Goal: Information Seeking & Learning: Find specific page/section

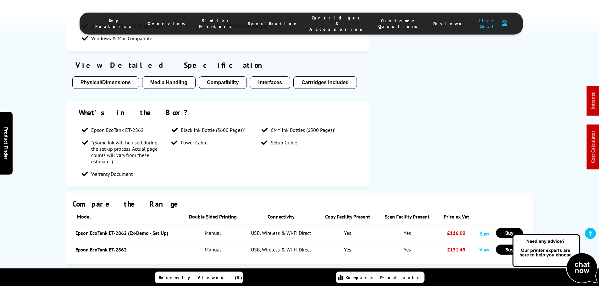
scroll to position [590, 0]
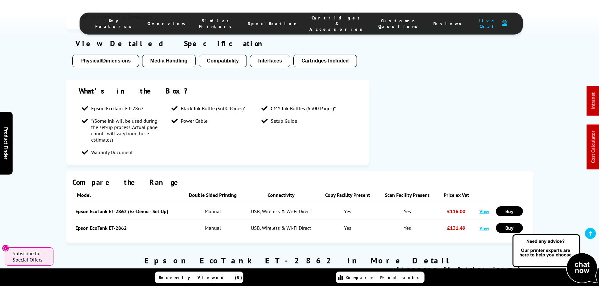
click at [130, 208] on link "Epson EcoTank ET-2862 (Ex-Demo - Set Up)" at bounding box center [121, 211] width 93 height 6
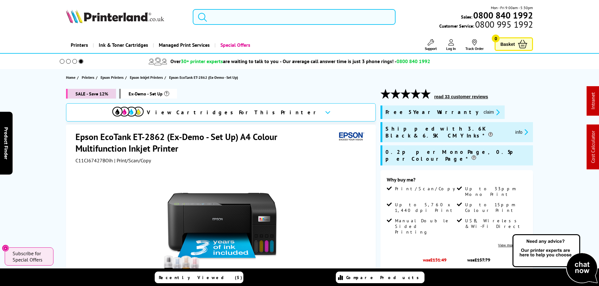
drag, startPoint x: 232, startPoint y: 15, endPoint x: 228, endPoint y: 9, distance: 7.0
click at [232, 15] on input "search" at bounding box center [294, 17] width 203 height 16
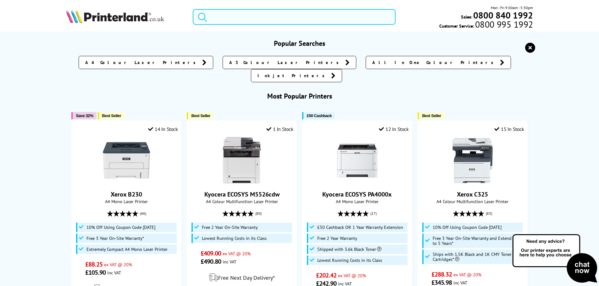
paste input "CLT-C808S"
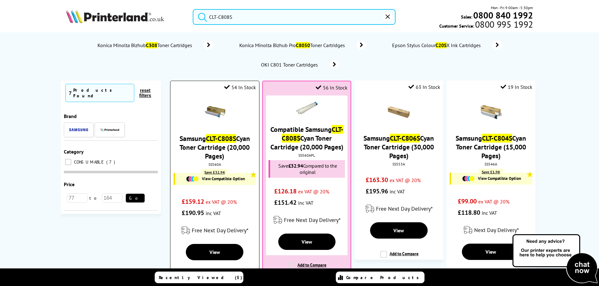
click at [217, 166] on div "SS560A" at bounding box center [214, 164] width 79 height 5
copy div "SS560A"
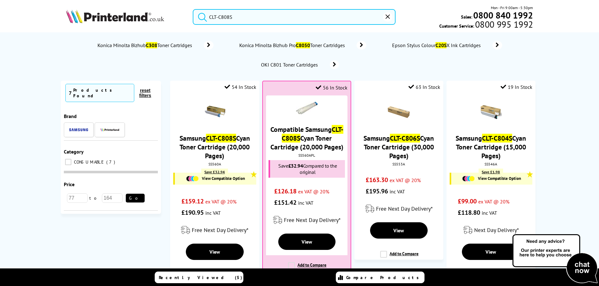
drag, startPoint x: 255, startPoint y: 15, endPoint x: 164, endPoint y: 34, distance: 92.7
click at [153, 15] on div "CLT-C808S Mon - Fri 9:00am - 5:30pm Sales: 0800 840 1992 Customer Service: 0800…" at bounding box center [299, 19] width 503 height 28
paste input "404"
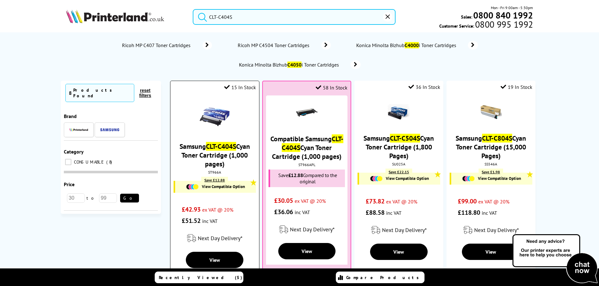
click at [215, 173] on div "ST966A" at bounding box center [214, 172] width 79 height 5
copy div "ST966A"
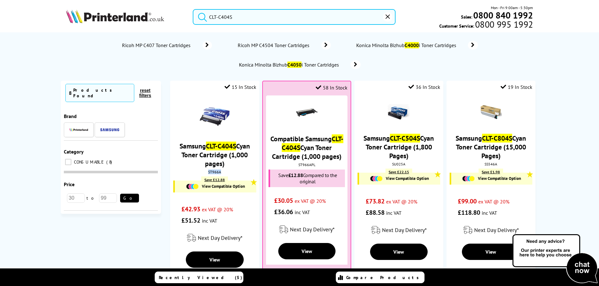
drag, startPoint x: 246, startPoint y: 15, endPoint x: 280, endPoint y: 21, distance: 34.2
click at [246, 15] on input "CLT-C404S" at bounding box center [294, 17] width 203 height 16
drag, startPoint x: 280, startPoint y: 21, endPoint x: 145, endPoint y: 15, distance: 134.6
click at [103, 4] on header "CLT-C404S Mon - Fri 9:00am - 5:30pm Sales: 0800 840 1992 Customer Service: 0800…" at bounding box center [299, 27] width 599 height 54
paste input "K"
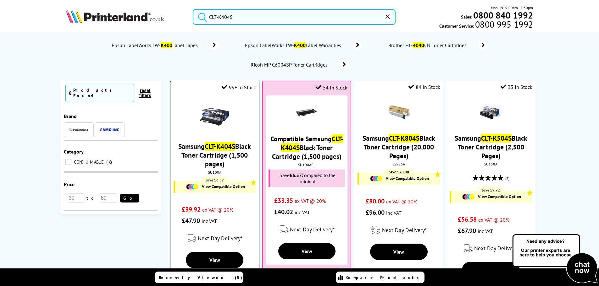
click at [212, 171] on div "SU100A" at bounding box center [214, 172] width 79 height 5
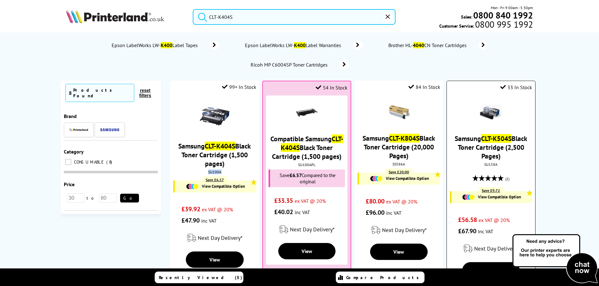
copy div "SU100A"
click at [225, 21] on input "CLT-K404S" at bounding box center [294, 17] width 203 height 16
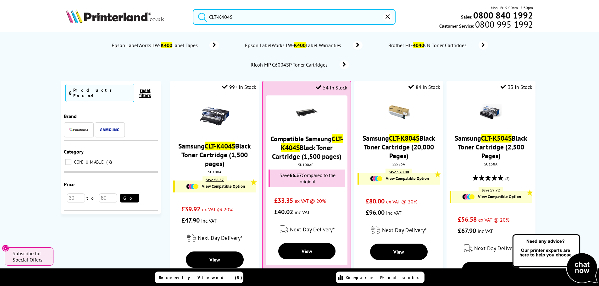
drag, startPoint x: 263, startPoint y: 19, endPoint x: 116, endPoint y: 14, distance: 147.2
click at [140, 17] on div "CLT-K404S Mon - Fri 9:00am - 5:30pm Sales: 0800 840 1992 Customer Service: 0800…" at bounding box center [299, 19] width 503 height 28
paste input "Y"
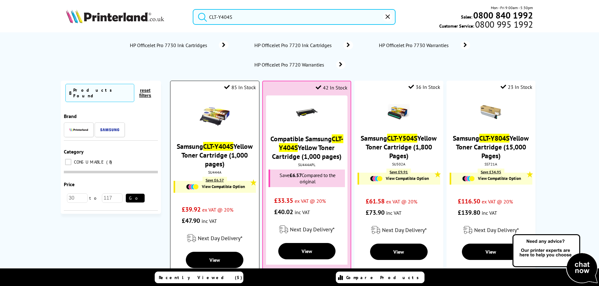
click at [212, 173] on div "SU444A" at bounding box center [214, 172] width 79 height 5
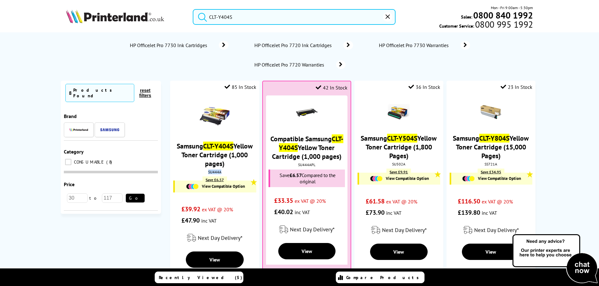
copy div "SU444A"
drag, startPoint x: 243, startPoint y: 14, endPoint x: 279, endPoint y: 19, distance: 36.9
click at [243, 14] on input "CLT-Y404S" at bounding box center [294, 17] width 203 height 16
drag, startPoint x: 279, startPoint y: 19, endPoint x: 125, endPoint y: 4, distance: 155.1
click at [125, 4] on header "CLT-Y404S Mon - Fri 9:00am - 5:30pm Sales: 0800 840 1992 Customer Service: 0800…" at bounding box center [299, 27] width 599 height 54
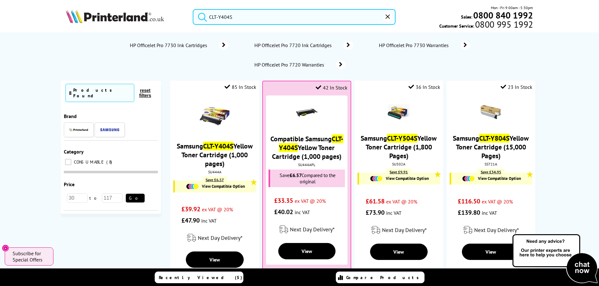
paste input "K808"
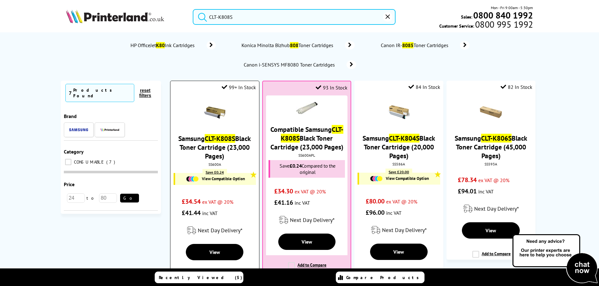
click at [209, 163] on div "SS600A" at bounding box center [214, 164] width 79 height 5
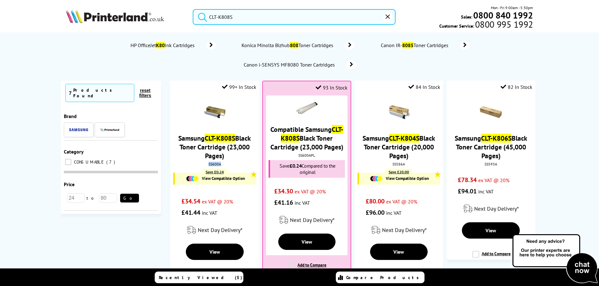
copy div "SS600A"
click at [221, 12] on input "CLT-K808S" at bounding box center [294, 17] width 203 height 16
drag, startPoint x: 237, startPoint y: 17, endPoint x: 113, endPoint y: 16, distance: 124.1
click at [147, 16] on div "CLT-K808S Mon - Fri 9:00am - 5:30pm Sales: 0800 840 1992 Customer Service: 0800…" at bounding box center [299, 19] width 503 height 28
paste input "M"
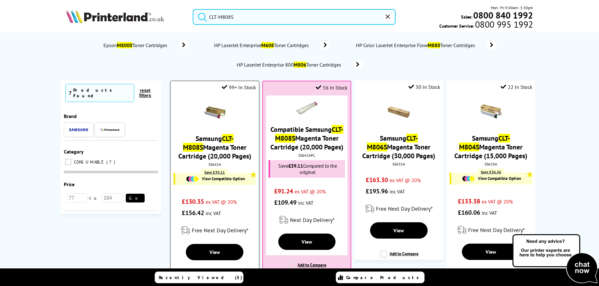
click at [214, 164] on div "SS642A" at bounding box center [214, 164] width 79 height 5
copy div "SS642A"
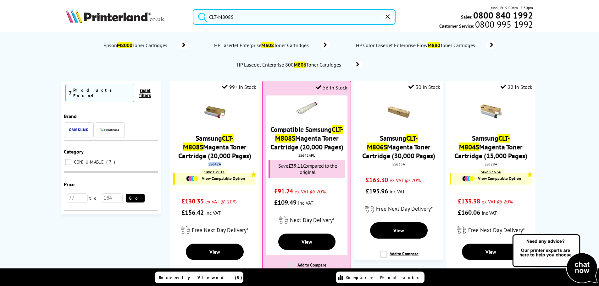
click at [237, 21] on input "CLT-M808S" at bounding box center [294, 17] width 203 height 16
drag, startPoint x: 277, startPoint y: 15, endPoint x: 90, endPoint y: 1, distance: 187.8
click at [128, 1] on header "CLT-M808S Mon - Fri 9:00am - 5:30pm Sales: 0800 840 1992 Customer Service: 0800…" at bounding box center [299, 27] width 599 height 54
paste input "MLT-D101"
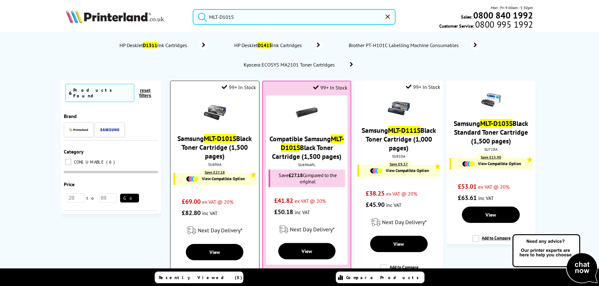
click at [214, 165] on div "SU696A" at bounding box center [214, 164] width 79 height 5
copy div "SU696A"
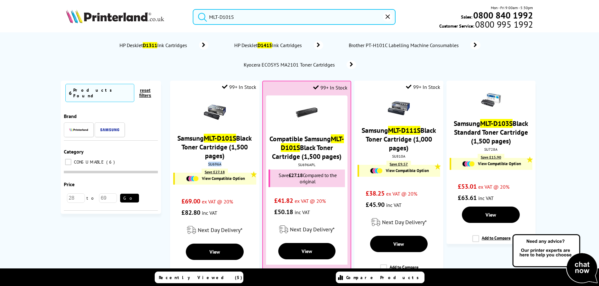
click at [238, 11] on input "MLT-D101S" at bounding box center [294, 17] width 203 height 16
drag, startPoint x: 257, startPoint y: 14, endPoint x: 120, endPoint y: 12, distance: 137.4
click at [139, 10] on div "MLT-D101S Mon - Fri 9:00am - 5:30pm Sales: 0800 840 1992 Customer Service: 0800…" at bounding box center [299, 19] width 503 height 28
paste input "43"
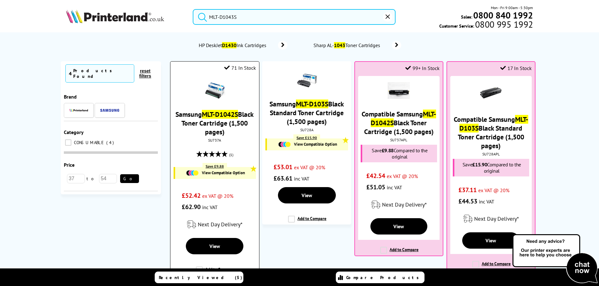
click at [216, 140] on div "SU737A" at bounding box center [214, 140] width 79 height 5
copy div "SU737A"
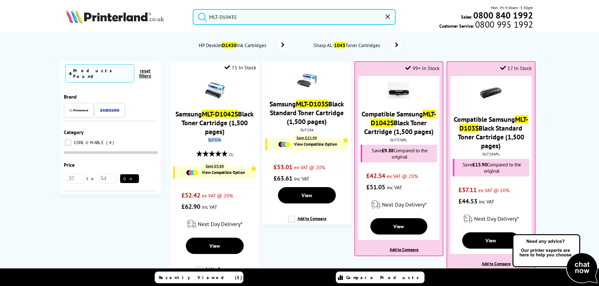
click at [244, 15] on input "MLT-D1043S" at bounding box center [294, 17] width 203 height 16
click at [229, 16] on input "MLT-D1043S" at bounding box center [294, 17] width 203 height 16
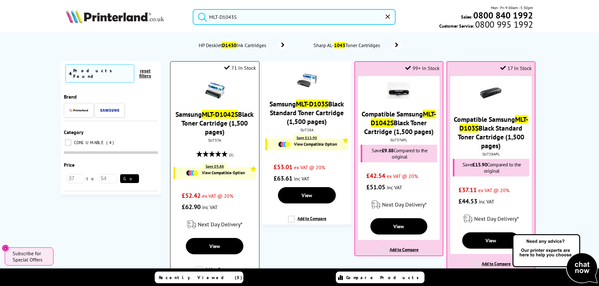
paste input "CLT-Y808"
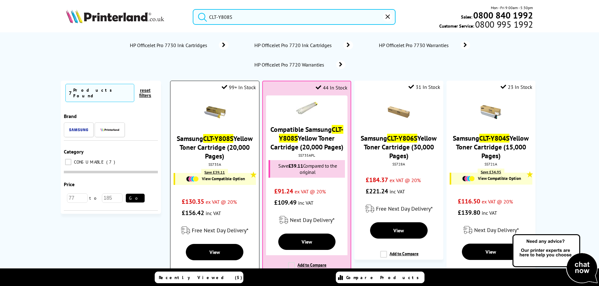
click at [213, 164] on div "SS735A" at bounding box center [214, 164] width 79 height 5
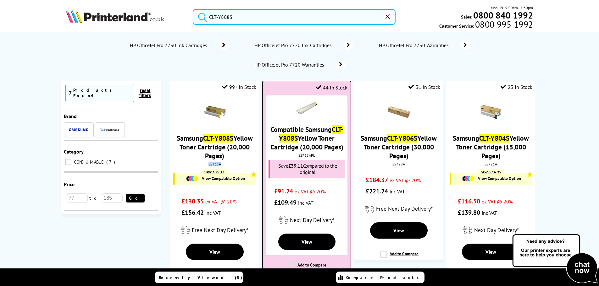
copy div "SS735A"
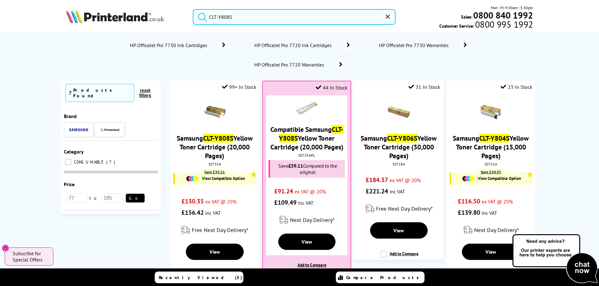
drag, startPoint x: 265, startPoint y: 19, endPoint x: 106, endPoint y: 15, distance: 159.4
click at [110, 17] on div "CLT-Y808S Mon - Fri 9:00am - 5:30pm Sales: 0800 840 1992 Customer Service: 0800…" at bounding box center [299, 19] width 503 height 28
paste input "PA4500x"
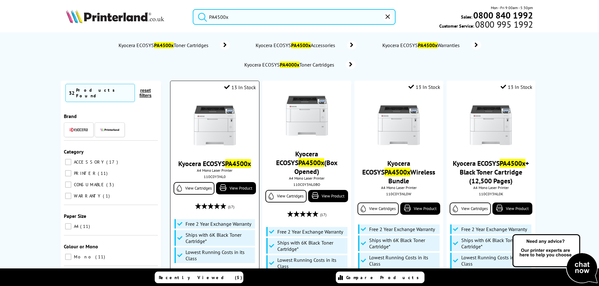
type input "PA4500x"
click at [223, 132] on img at bounding box center [214, 125] width 47 height 47
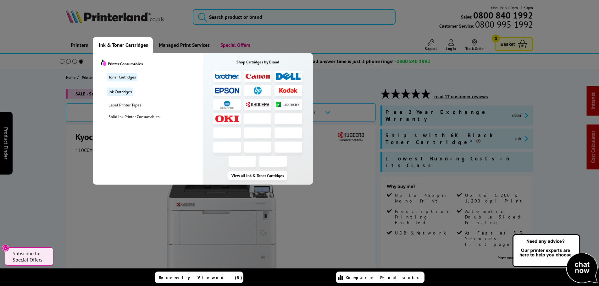
click at [124, 43] on span "Ink & Toner Cartridges" at bounding box center [123, 45] width 49 height 16
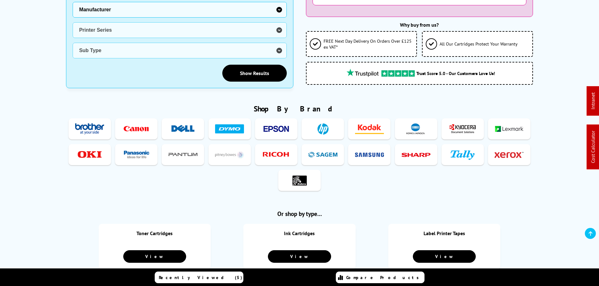
click at [95, 124] on img at bounding box center [89, 129] width 29 height 12
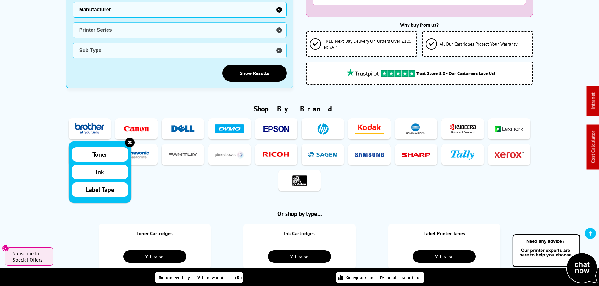
click at [99, 172] on span "Ink" at bounding box center [100, 172] width 8 height 8
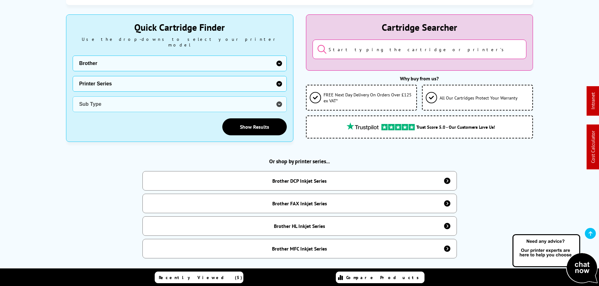
scroll to position [251, 0]
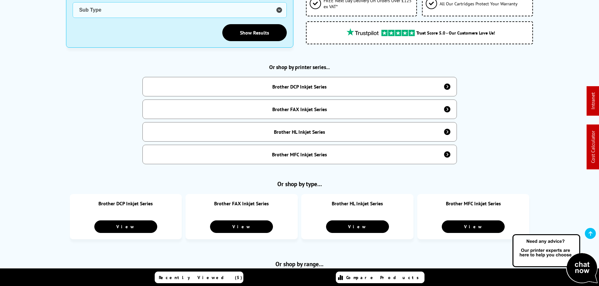
click at [337, 79] on div "Brother DCP Inkjet Series" at bounding box center [299, 86] width 314 height 19
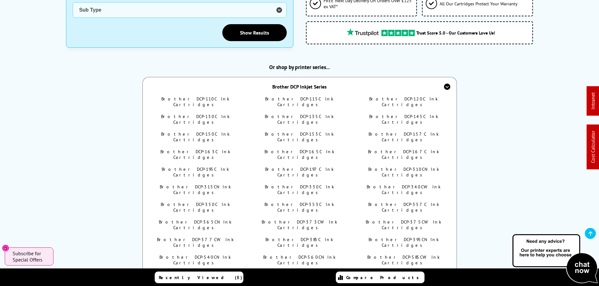
click at [337, 79] on div "Brother DCP Inkjet Series" at bounding box center [299, 86] width 314 height 19
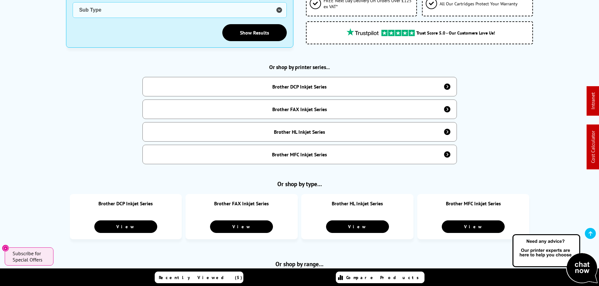
click at [343, 81] on div "Brother DCP Inkjet Series" at bounding box center [299, 86] width 314 height 19
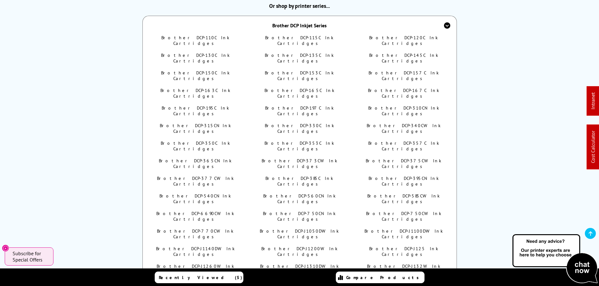
scroll to position [283, 0]
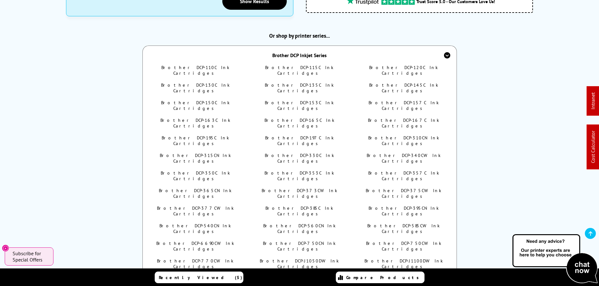
click at [201, 65] on link "Brother DCP-110C Ink Cartridges" at bounding box center [195, 70] width 68 height 11
click at [288, 65] on link "Brother DCP-115C Ink Cartridges" at bounding box center [299, 70] width 69 height 11
click at [402, 65] on link "Brother DCP-120C Ink Cartridges" at bounding box center [403, 70] width 69 height 11
click at [189, 82] on link "Brother DCP-130C Ink Cartridges" at bounding box center [195, 87] width 69 height 11
click at [294, 82] on link "Brother DCP-135C Ink Cartridges" at bounding box center [299, 87] width 69 height 11
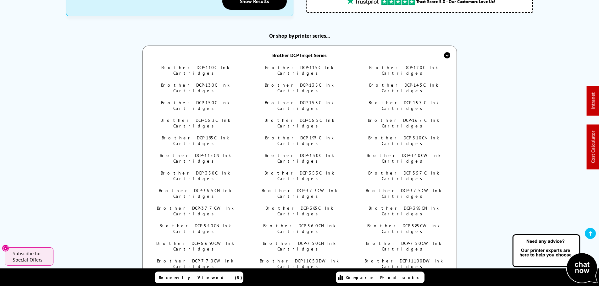
click at [385, 82] on link "Brother DCP-145C Ink Cartridges" at bounding box center [403, 87] width 69 height 11
click at [212, 100] on link "Brother DCP-150C Ink Cartridges" at bounding box center [195, 105] width 69 height 11
click at [288, 100] on link "Brother DCP-153C Ink Cartridges" at bounding box center [299, 105] width 69 height 11
click at [402, 100] on link "Brother DCP-157C Ink Cartridges" at bounding box center [403, 105] width 70 height 11
drag, startPoint x: 165, startPoint y: 100, endPoint x: 235, endPoint y: 99, distance: 70.7
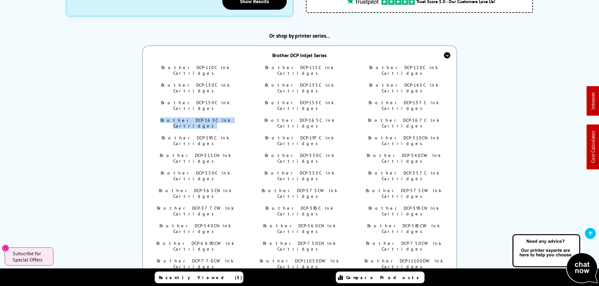
click at [235, 118] on li "Brother DCP-163C Ink Cartridges" at bounding box center [195, 123] width 89 height 11
click at [195, 118] on link "Brother DCP-163C Ink Cartridges" at bounding box center [195, 123] width 70 height 11
click at [301, 118] on link "Brother DCP-165C Ink Cartridges" at bounding box center [299, 123] width 70 height 11
click at [391, 118] on link "Brother DCP-167C Ink Cartridges" at bounding box center [403, 123] width 71 height 11
click at [204, 135] on link "Brother DCP-195C Ink Cartridges" at bounding box center [196, 140] width 68 height 11
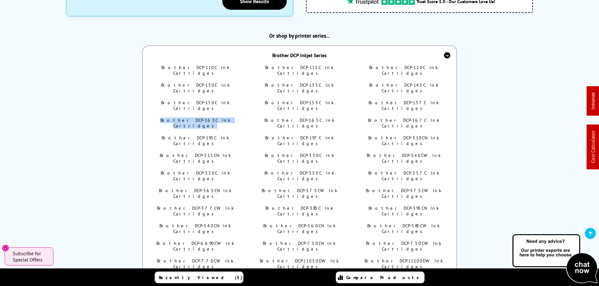
click at [296, 135] on link "Brother DCP-197C Ink Cartridges" at bounding box center [299, 140] width 69 height 11
click at [391, 135] on link "Brother DCP-310CN Ink Cartridges" at bounding box center [403, 140] width 71 height 11
drag, startPoint x: 209, startPoint y: 124, endPoint x: 304, endPoint y: 128, distance: 95.3
click at [209, 153] on link "Brother DCP-315CN Ink Cartridges" at bounding box center [195, 158] width 71 height 11
click at [304, 153] on link "Brother DCP-330C Ink Cartridges" at bounding box center [299, 158] width 69 height 11
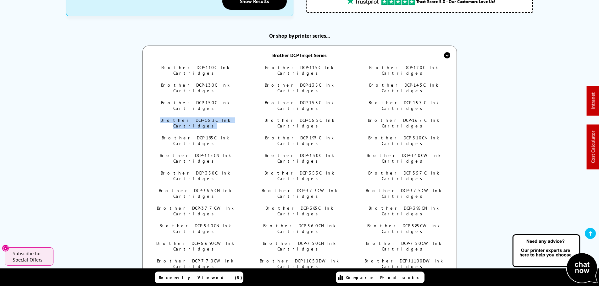
click at [394, 153] on link "Brother DCP-340CW Ink Cartridges" at bounding box center [403, 158] width 74 height 11
drag, startPoint x: 208, startPoint y: 134, endPoint x: 239, endPoint y: 135, distance: 31.7
click at [239, 170] on li "Brother DCP-350C Ink Cartridges" at bounding box center [195, 175] width 89 height 11
click at [211, 170] on link "Brother DCP-350C Ink Cartridges" at bounding box center [195, 175] width 69 height 11
click at [321, 170] on link "Brother DCP-353C Ink Cartridges" at bounding box center [299, 175] width 70 height 11
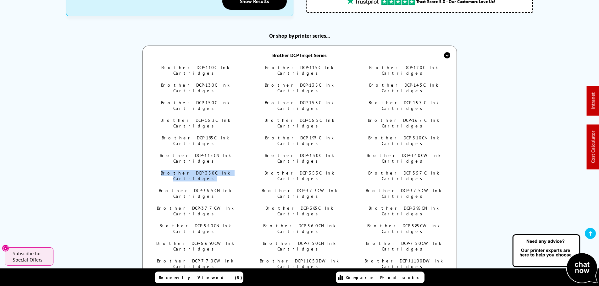
click at [402, 170] on link "Brother DCP-357C Ink Cartridges" at bounding box center [403, 175] width 71 height 11
click at [207, 188] on link "Brother DCP-365CN Ink Cartridges" at bounding box center [195, 193] width 73 height 11
click at [298, 188] on link "Brother DCP-373CW Ink Cartridges" at bounding box center [299, 193] width 76 height 11
click at [399, 188] on link "Brother DCP-375CW Ink Cartridges" at bounding box center [404, 193] width 76 height 11
click at [193, 206] on link "Brother DCP-377CW Ink Cartridges" at bounding box center [195, 211] width 77 height 11
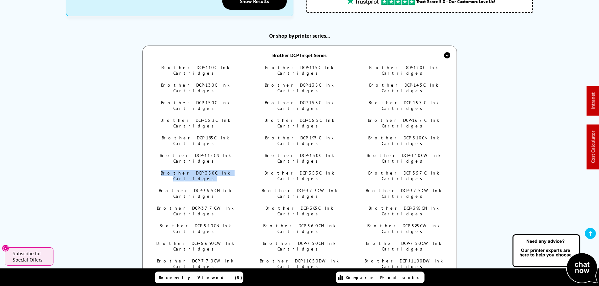
click at [307, 206] on link "Brother DCP-385C Ink Cartridges" at bounding box center [299, 211] width 68 height 11
click at [393, 206] on link "Brother DCP-395CN Ink Cartridges" at bounding box center [403, 211] width 70 height 11
drag, startPoint x: 232, startPoint y: 172, endPoint x: 247, endPoint y: 172, distance: 15.7
click at [247, 172] on ul "Brother DCP-110C Ink Cartridges Brother DCP-115C Ink Cartridges Brother DCP-120…" at bounding box center [299, 258] width 297 height 387
click at [194, 223] on link "Brother DCP-540CN Ink Cartridges" at bounding box center [195, 228] width 72 height 11
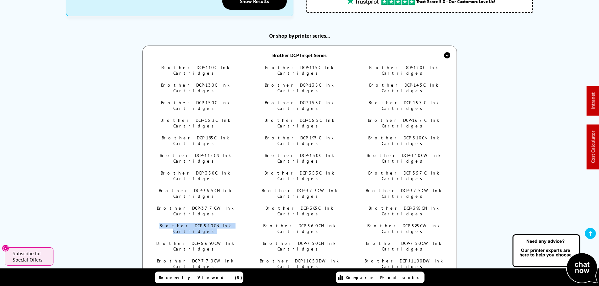
click at [300, 223] on link "Brother DCP-560CN Ink Cartridges" at bounding box center [299, 228] width 73 height 11
click at [401, 223] on link "Brother DCP-585CW Ink Cartridges" at bounding box center [403, 228] width 73 height 11
click at [218, 241] on link "Brother DCP-6690CW Ink Cartridges" at bounding box center [195, 246] width 78 height 11
drag, startPoint x: 305, startPoint y: 184, endPoint x: 416, endPoint y: 183, distance: 111.3
click at [305, 241] on link "Brother DCP-750CN Ink Cartridges" at bounding box center [299, 246] width 73 height 11
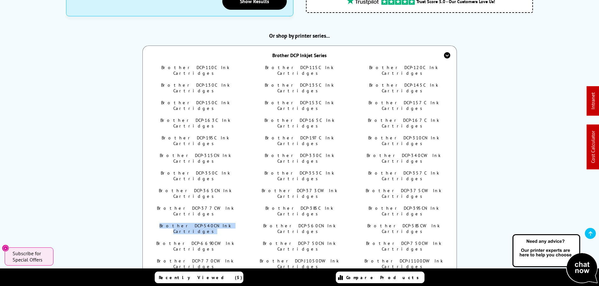
click at [415, 241] on link "Brother DCP-750CW Ink Cartridges" at bounding box center [403, 246] width 75 height 11
click at [217, 258] on link "Brother DCP-770CW Ink Cartridges" at bounding box center [195, 263] width 77 height 11
click at [285, 258] on link "Brother DCP-J1050DW Ink Cartridges" at bounding box center [299, 263] width 79 height 11
click at [403, 258] on link "Brother DCP-J1100DW Ink Cartridges" at bounding box center [403, 263] width 79 height 11
drag, startPoint x: 158, startPoint y: 206, endPoint x: 239, endPoint y: 214, distance: 81.1
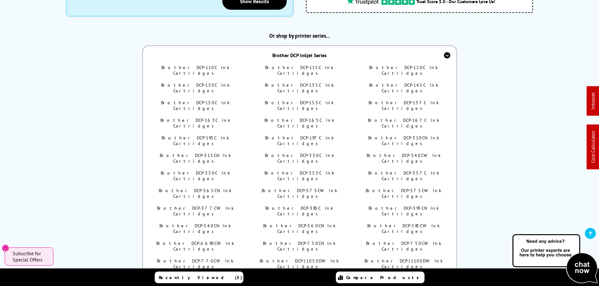
click at [239, 214] on ul "Brother DCP-110C Ink Cartridges Brother DCP-115C Ink Cartridges Brother DCP-120…" at bounding box center [299, 258] width 297 height 387
click at [155, 276] on li "Brother DCP-J1140DW Ink Cartridges" at bounding box center [195, 281] width 89 height 11
drag, startPoint x: 153, startPoint y: 206, endPoint x: 244, endPoint y: 209, distance: 90.3
click at [244, 209] on div "Brother DCP-110C Ink Cartridges Brother DCP-115C Ink Cartridges Brother DCP-120…" at bounding box center [299, 259] width 314 height 388
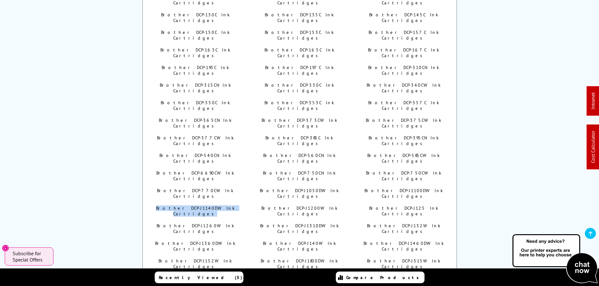
scroll to position [377, 0]
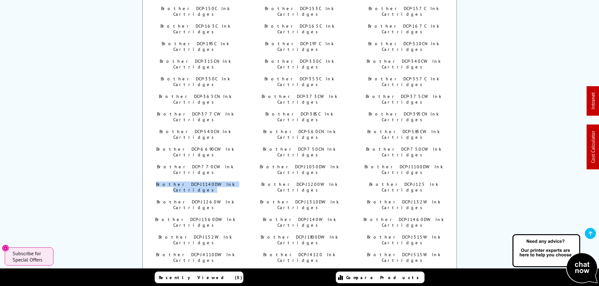
drag, startPoint x: 390, startPoint y: 114, endPoint x: 286, endPoint y: 126, distance: 104.5
click at [390, 182] on link "Brother DCP-J125 Ink Cartridges" at bounding box center [403, 187] width 69 height 11
click at [206, 199] on link "Brother DCP-J1260W Ink Cartridges" at bounding box center [196, 204] width 78 height 11
click at [301, 199] on link "Brother DCP-J1310DW Ink Cartridges" at bounding box center [299, 204] width 79 height 11
click at [406, 199] on link "Brother DCP-J132W Ink Cartridges" at bounding box center [404, 204] width 74 height 11
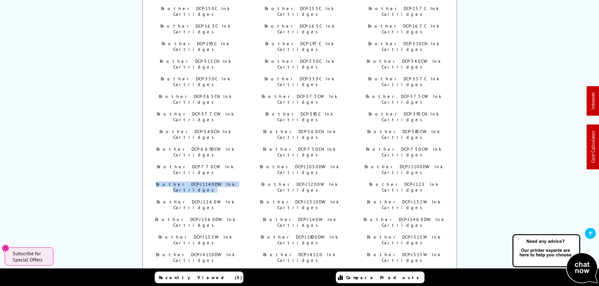
click at [320, 217] on link "Brother DCP-J140W Ink Cartridges" at bounding box center [299, 222] width 73 height 11
click at [205, 234] on link "Brother DCP-J152W Ink Cartridges" at bounding box center [195, 239] width 74 height 11
click at [412, 234] on link "Brother DCP-J315W Ink Cartridges" at bounding box center [404, 239] width 74 height 11
drag, startPoint x: 155, startPoint y: 159, endPoint x: 234, endPoint y: 163, distance: 79.6
click at [234, 252] on li "Brother DCP-J4110DW Ink Cartridges" at bounding box center [195, 257] width 89 height 11
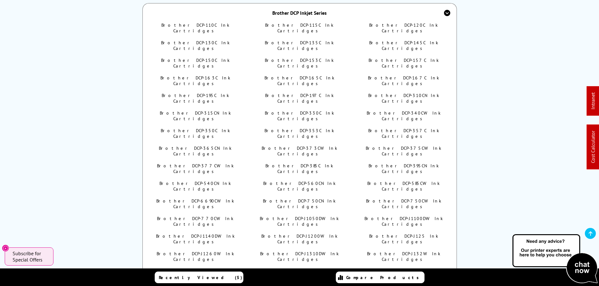
scroll to position [314, 0]
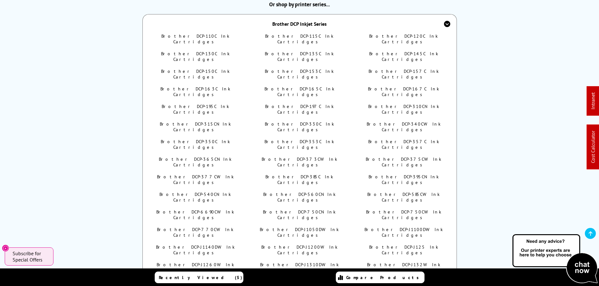
drag, startPoint x: 449, startPoint y: 261, endPoint x: 368, endPoint y: 259, distance: 81.4
click at [368, 260] on div "Brother DCP-110C Ink Cartridges Brother DCP-115C Ink Cartridges Brother DCP-120…" at bounding box center [299, 227] width 314 height 388
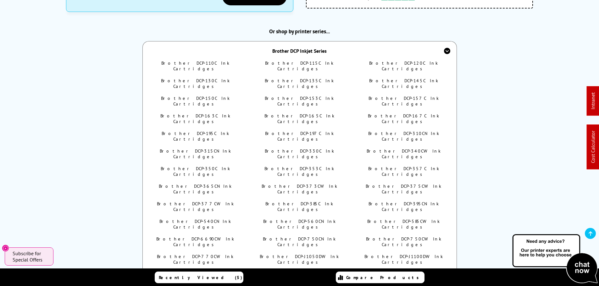
scroll to position [220, 0]
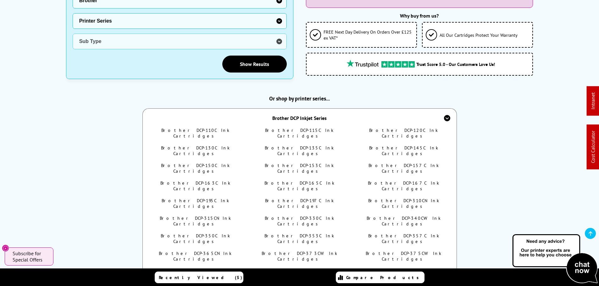
click at [277, 115] on div "Brother DCP Inkjet Series" at bounding box center [299, 118] width 54 height 6
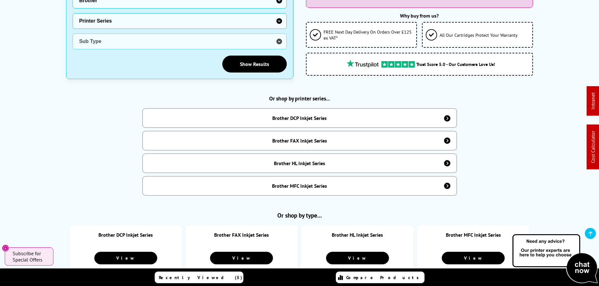
click at [312, 138] on div "Brother FAX Inkjet Series" at bounding box center [299, 141] width 55 height 6
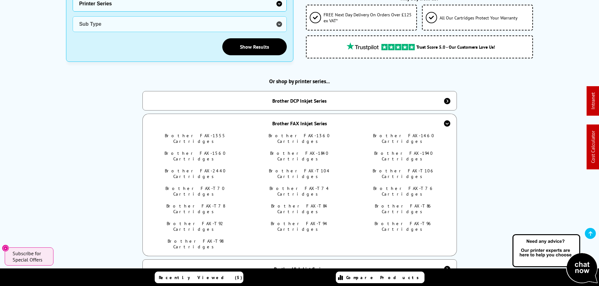
scroll to position [251, 0]
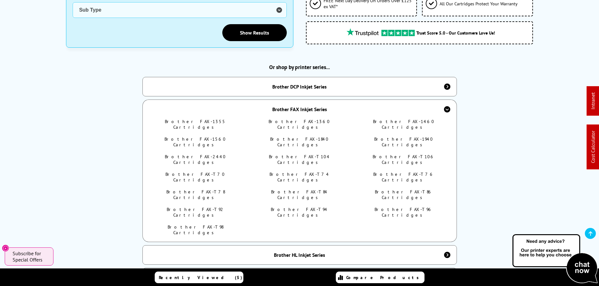
drag, startPoint x: 203, startPoint y: 120, endPoint x: 229, endPoint y: 118, distance: 26.1
click at [203, 120] on link "Brother FAX-1355 Cartridges" at bounding box center [195, 124] width 61 height 11
click at [302, 119] on link "Brother FAX-1360 Cartridges" at bounding box center [299, 124] width 62 height 11
click at [409, 119] on link "Brother FAX-1460 Cartridges" at bounding box center [404, 124] width 62 height 11
click at [208, 136] on link "Brother FAX-1560 Cartridges" at bounding box center [195, 141] width 62 height 11
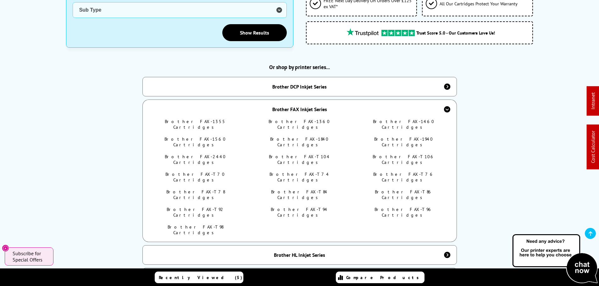
click at [300, 136] on link "Brother FAX-1840 Cartridges" at bounding box center [299, 141] width 59 height 11
click at [394, 136] on link "Brother FAX-1940 Cartridges" at bounding box center [403, 141] width 59 height 11
click at [208, 154] on link "Brother FAX-2440 Cartridges" at bounding box center [195, 159] width 61 height 11
click at [299, 154] on link "Brother FAX-T104 Cartridges" at bounding box center [299, 159] width 61 height 11
click at [398, 154] on link "Brother FAX-T106 Cartridges" at bounding box center [403, 159] width 62 height 11
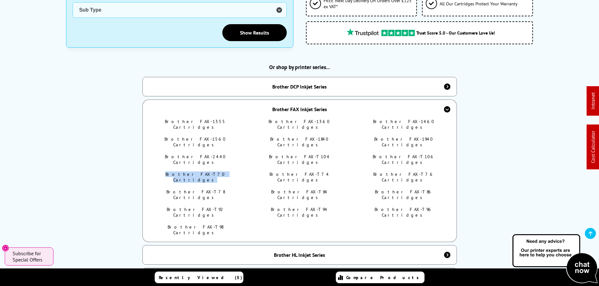
drag, startPoint x: 165, startPoint y: 154, endPoint x: 232, endPoint y: 157, distance: 66.7
click at [232, 172] on li "Brother FAX-T70 Cartridges" at bounding box center [195, 177] width 89 height 11
click at [201, 172] on link "Brother FAX-T70 Cartridges" at bounding box center [195, 177] width 60 height 11
click at [312, 172] on link "Brother FAX-T74 Cartridges" at bounding box center [299, 177] width 60 height 11
click at [389, 172] on link "Brother FAX-T76 Cartridges" at bounding box center [403, 177] width 61 height 11
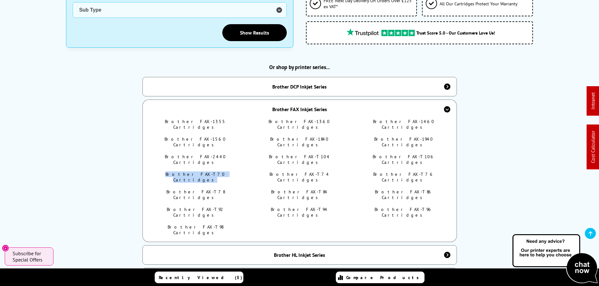
click at [211, 189] on link "Brother FAX-T78 Cartridges" at bounding box center [195, 194] width 58 height 11
click at [292, 189] on link "Brother FAX-T84 Cartridges" at bounding box center [299, 194] width 57 height 11
click at [393, 189] on link "Brother FAX-T86 Cartridges" at bounding box center [404, 194] width 58 height 11
drag, startPoint x: 215, startPoint y: 178, endPoint x: 309, endPoint y: 177, distance: 93.3
click at [216, 207] on link "Brother FAX-T92 Cartridges" at bounding box center [195, 212] width 57 height 11
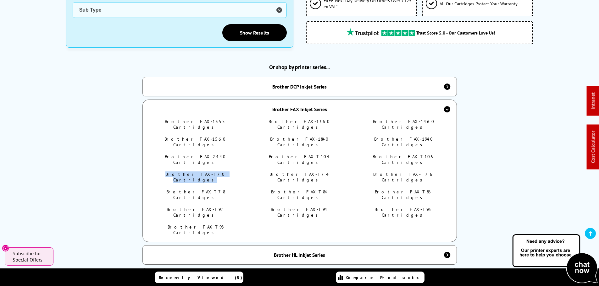
click at [304, 207] on link "Brother FAX-T94 Cartridges" at bounding box center [299, 212] width 57 height 11
click at [394, 207] on link "Brother FAX-T96 Cartridges" at bounding box center [403, 212] width 58 height 11
click at [191, 224] on link "Brother FAX-T98 Cartridges" at bounding box center [195, 229] width 55 height 11
click at [512, 138] on div "Or shop by printer series... Brother DCP Inkjet Series Brother DCP-110C Ink Car…" at bounding box center [299, 175] width 467 height 224
click at [267, 104] on div "Brother FAX Inkjet Series" at bounding box center [299, 109] width 314 height 19
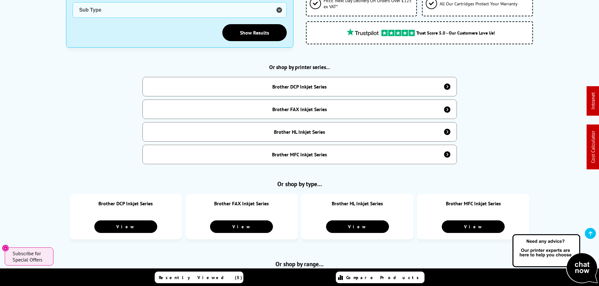
click at [306, 129] on div "Brother HL Inkjet Series" at bounding box center [299, 132] width 51 height 6
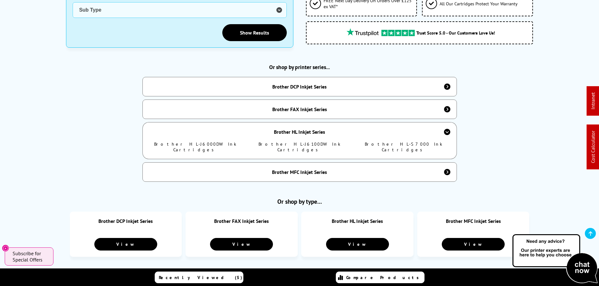
click at [210, 142] on link "Brother HL-J6000DW Ink Cartridges" at bounding box center [195, 146] width 82 height 11
click at [300, 141] on link "Brother HL-J6100DW Ink Cartridges" at bounding box center [299, 146] width 82 height 11
click at [385, 141] on link "Brother HL-S7000 Ink Cartridges" at bounding box center [404, 146] width 78 height 11
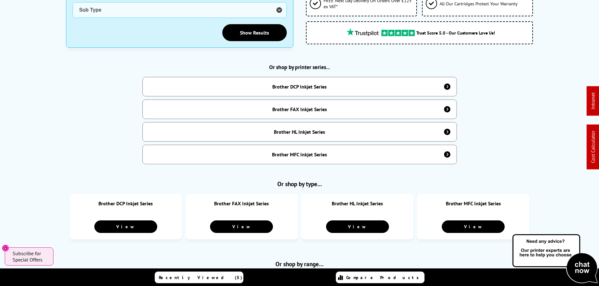
click at [300, 157] on div "Brother MFC Inkjet Series" at bounding box center [299, 154] width 314 height 19
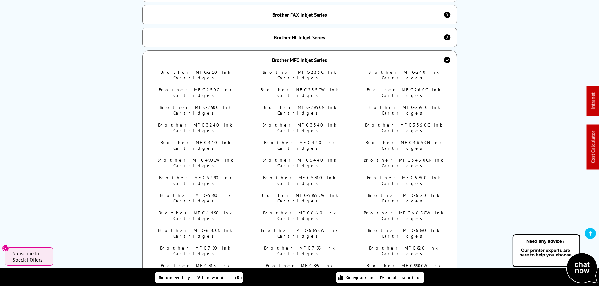
scroll to position [346, 0]
click at [200, 70] on link "Brother MFC-210 Ink Cartridges" at bounding box center [195, 75] width 70 height 11
click at [310, 70] on link "Brother MFC-235C Ink Cartridges" at bounding box center [299, 75] width 73 height 11
click at [404, 70] on link "Brother MFC-240 Ink Cartridges" at bounding box center [403, 75] width 71 height 11
click at [202, 87] on link "Brother MFC-250C Ink Cartridges" at bounding box center [195, 92] width 73 height 11
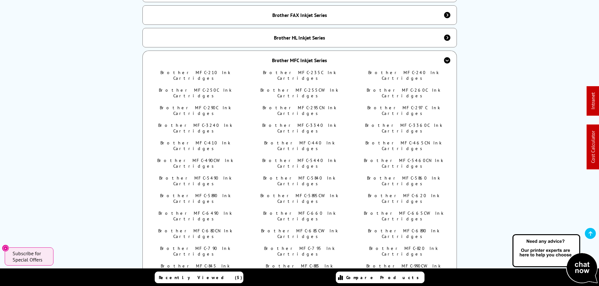
click at [296, 87] on link "Brother MFC-255CW Ink Cartridges" at bounding box center [299, 92] width 78 height 11
click at [394, 87] on link "Brother MFC-260C Ink Cartridges" at bounding box center [403, 92] width 74 height 11
drag, startPoint x: 187, startPoint y: 92, endPoint x: 292, endPoint y: 96, distance: 105.1
click at [188, 105] on link "Brother MFC-290C Ink Cartridges" at bounding box center [195, 110] width 71 height 11
click at [305, 105] on link "Brother MFC-295CN Ink Cartridges" at bounding box center [299, 110] width 74 height 11
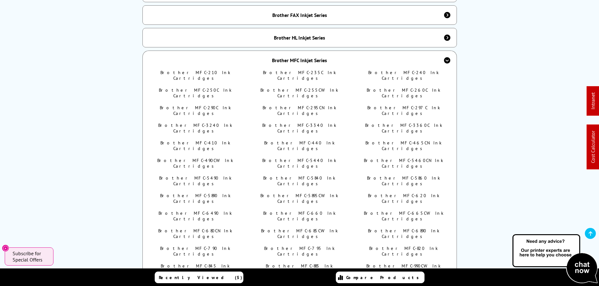
click at [389, 105] on link "Brother MFC-297C Ink Cartridges" at bounding box center [403, 110] width 73 height 11
drag, startPoint x: 196, startPoint y: 106, endPoint x: 226, endPoint y: 97, distance: 30.8
click at [233, 123] on li "Brother MFC-3240 Ink Cartridges" at bounding box center [195, 128] width 89 height 11
click at [200, 123] on link "Brother MFC-3240 Ink Cartridges" at bounding box center [195, 128] width 74 height 11
click at [292, 123] on link "Brother MFC-3340 Ink Cartridges" at bounding box center [299, 128] width 74 height 11
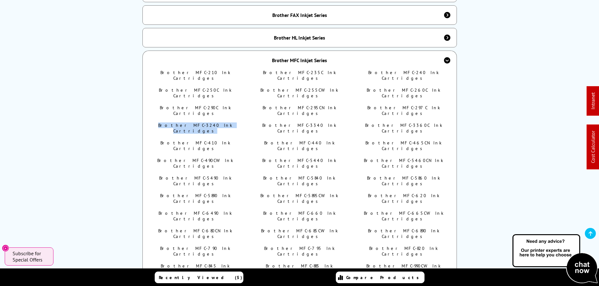
click at [397, 123] on link "Brother MFC-3360C Ink Cartridges" at bounding box center [403, 128] width 77 height 11
click at [195, 140] on link "Brother MFC-410 Ink Cartridges" at bounding box center [195, 145] width 70 height 11
click at [300, 140] on link "Brother MFC-440 Ink Cartridges" at bounding box center [299, 145] width 71 height 11
click at [404, 140] on link "Brother MFC-465CN Ink Cartridges" at bounding box center [403, 145] width 76 height 11
click at [186, 158] on link "Brother MFC-490CW Ink Cartridges" at bounding box center [195, 163] width 76 height 11
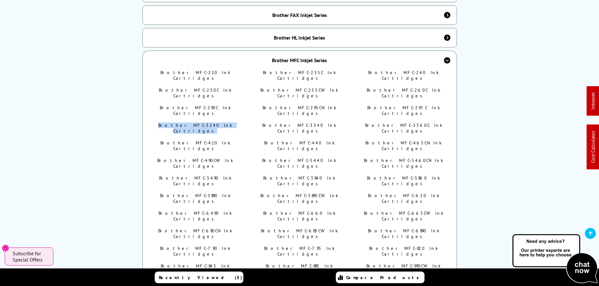
click at [304, 158] on link "Brother MFC-5440 Ink Cartridges" at bounding box center [299, 163] width 74 height 11
click at [386, 158] on link "Brother MFC-5460CN Ink Cartridges" at bounding box center [404, 163] width 80 height 11
drag, startPoint x: 184, startPoint y: 140, endPoint x: 246, endPoint y: 139, distance: 62.9
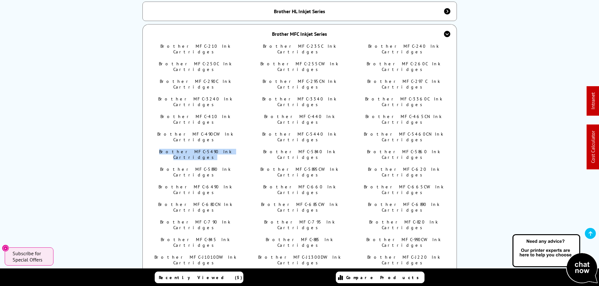
scroll to position [409, 0]
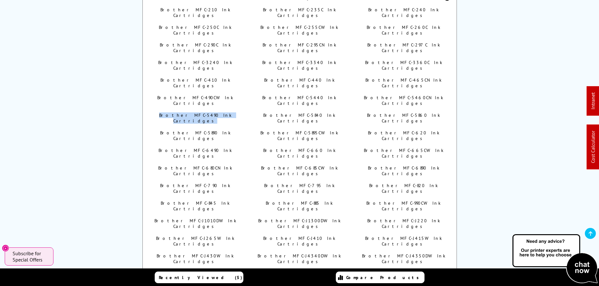
click at [207, 113] on link "Brother MFC-5490 Ink Cartridges" at bounding box center [195, 118] width 73 height 11
click at [312, 113] on link "Brother MFC-5840 Ink Cartridges" at bounding box center [299, 118] width 72 height 11
click at [397, 113] on link "Brother MFC-5860 Ink Cartridges" at bounding box center [403, 118] width 73 height 11
click at [211, 130] on link "Brother MFC-5890 Ink Cartridges" at bounding box center [195, 135] width 71 height 11
click at [304, 130] on link "Brother MFC-5895CW Ink Cartridges" at bounding box center [299, 135] width 78 height 11
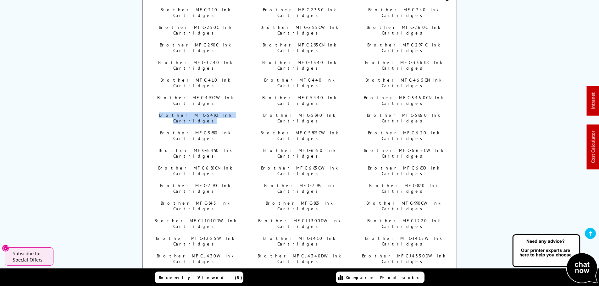
click at [407, 130] on link "Brother MFC-620 Ink Cartridges" at bounding box center [404, 135] width 72 height 11
click at [190, 148] on link "Brother MFC-6490 Ink Cartridges" at bounding box center [195, 153] width 74 height 11
click at [306, 148] on link "Brother MFC-660 Ink Cartridges" at bounding box center [299, 153] width 73 height 11
click at [403, 148] on link "Brother MFC-665CW Ink Cartridges" at bounding box center [404, 153] width 80 height 11
drag, startPoint x: 166, startPoint y: 113, endPoint x: 232, endPoint y: 114, distance: 66.3
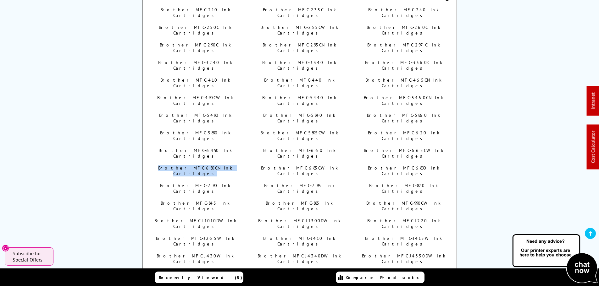
click at [232, 165] on li "Brother MFC-680CN Ink Cartridges" at bounding box center [195, 170] width 89 height 11
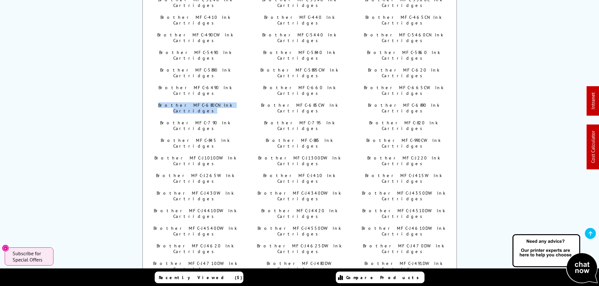
click at [214, 102] on link "Brother MFC-680CN Ink Cartridges" at bounding box center [195, 107] width 74 height 11
click at [324, 102] on link "Brother MFC-685CW Ink Cartridges" at bounding box center [299, 107] width 77 height 11
click at [391, 102] on link "Brother MFC-6890 Ink Cartridges" at bounding box center [404, 107] width 72 height 11
click at [212, 120] on link "Brother MFC-790 Ink Cartridges" at bounding box center [195, 125] width 70 height 11
click at [309, 120] on link "Brother MFC-795 Ink Cartridges" at bounding box center [299, 125] width 71 height 11
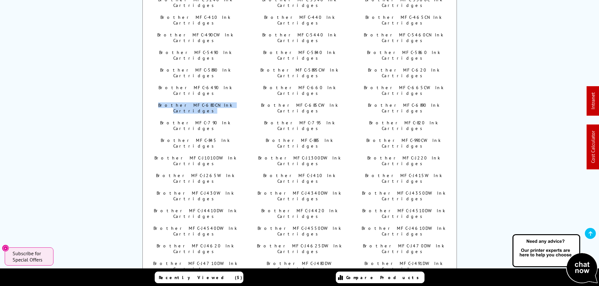
click at [396, 120] on link "Brother MFC-820 Ink Cartridges" at bounding box center [403, 125] width 69 height 11
click at [201, 138] on link "Brother MFC-845 Ink Cartridges" at bounding box center [195, 143] width 69 height 11
click at [308, 138] on link "Brother MFC-885 Ink Cartridges" at bounding box center [299, 143] width 67 height 11
click at [395, 138] on link "Brother MFC-990CW Ink Cartridges" at bounding box center [403, 143] width 74 height 11
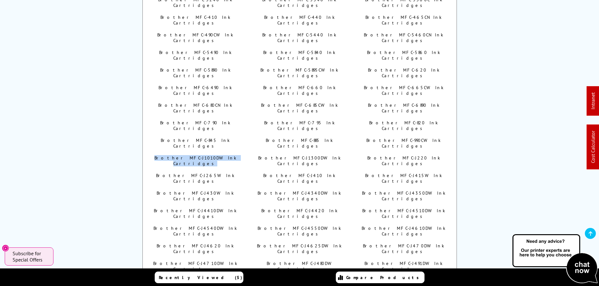
drag, startPoint x: 158, startPoint y: 86, endPoint x: 245, endPoint y: 86, distance: 87.1
click at [245, 86] on ul "Brother MFC-210 Ink Cartridges Brother MFC-235C Ink Cartridges Brother MFC-240 …" at bounding box center [299, 234] width 297 height 581
drag, startPoint x: 206, startPoint y: 87, endPoint x: 312, endPoint y: 88, distance: 105.6
click at [206, 155] on link "Brother MFC-J1010DW Ink Cartridges" at bounding box center [195, 160] width 82 height 11
click at [307, 155] on link "Brother MFC-J1300DW Ink Cartridges" at bounding box center [299, 160] width 83 height 11
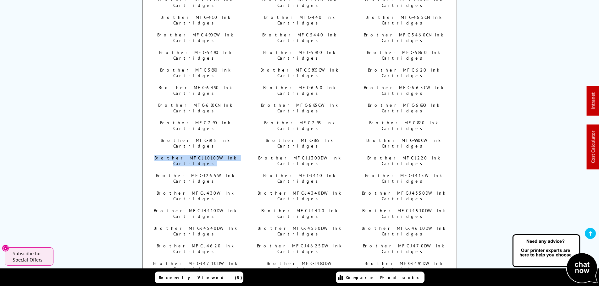
click at [401, 155] on link "Brother MFC-J220 Ink Cartridges" at bounding box center [403, 160] width 73 height 11
click at [206, 173] on link "Brother MFC-J265W Ink Cartridges" at bounding box center [195, 178] width 79 height 11
click at [294, 173] on link "Brother MFC-J410 Ink Cartridges" at bounding box center [299, 178] width 72 height 11
click at [387, 173] on link "Brother MFC-J415W Ink Cartridges" at bounding box center [403, 178] width 77 height 11
click at [202, 190] on link "Brother MFC-J430W Ink Cartridges" at bounding box center [195, 195] width 77 height 11
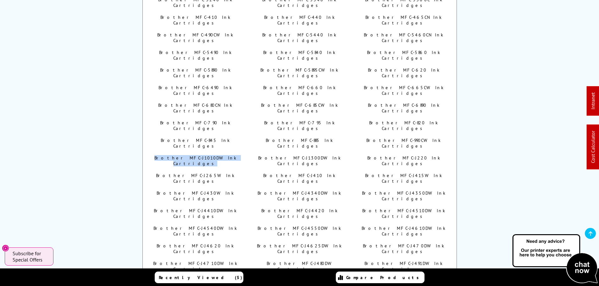
click at [318, 190] on link "Brother MFC-J4340DW Ink Cartridges" at bounding box center [299, 195] width 84 height 11
click at [398, 190] on link "Brother MFC-J4350DW Ink Cartridges" at bounding box center [404, 195] width 84 height 11
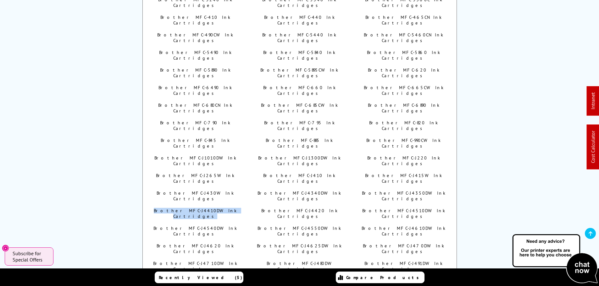
drag, startPoint x: 151, startPoint y: 121, endPoint x: 229, endPoint y: 120, distance: 78.6
click at [232, 208] on li "Brother MFC-J4410DW Ink Cartridges" at bounding box center [195, 213] width 89 height 11
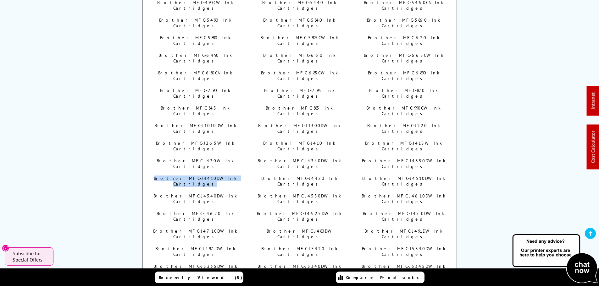
scroll to position [566, 0]
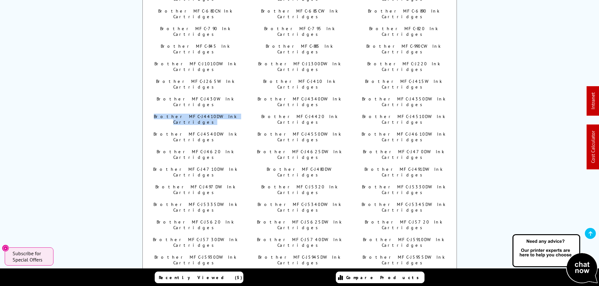
drag, startPoint x: 209, startPoint y: 26, endPoint x: 298, endPoint y: 22, distance: 89.7
click at [209, 114] on link "Brother MFC-J4410DW Ink Cartridges" at bounding box center [195, 119] width 83 height 11
click at [310, 114] on link "Brother MFC-J4420 Ink Cartridges" at bounding box center [299, 119] width 76 height 11
click at [410, 114] on link "Brother MFC-J4510DW Ink Cartridges" at bounding box center [403, 119] width 83 height 11
click at [210, 131] on link "Brother MFC-J4540DW Ink Cartridges" at bounding box center [195, 136] width 84 height 11
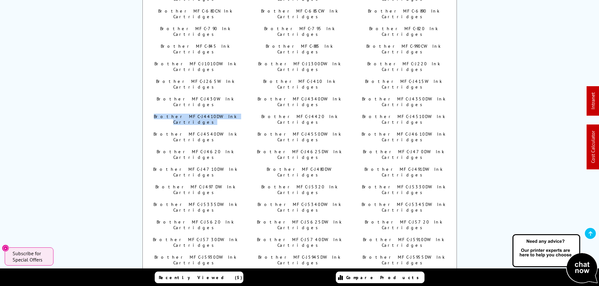
click at [294, 131] on link "Brother MFC-J4550DW Ink Cartridges" at bounding box center [299, 136] width 84 height 11
click at [392, 131] on link "Brother MFC-J4610DW Ink Cartridges" at bounding box center [403, 136] width 84 height 11
drag, startPoint x: 211, startPoint y: 53, endPoint x: 318, endPoint y: 56, distance: 106.9
click at [212, 149] on link "Brother MFC-J4620 Ink Cartridges" at bounding box center [195, 154] width 77 height 11
click at [318, 149] on link "Brother MFC-J4625DW Ink Cartridges" at bounding box center [299, 154] width 85 height 11
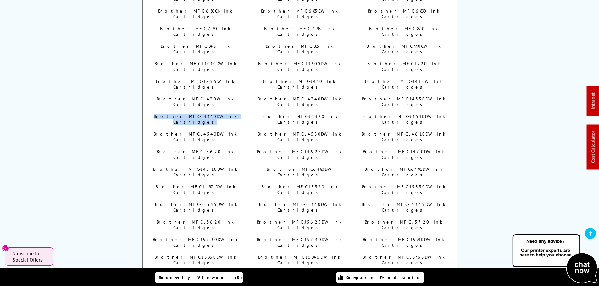
click at [386, 149] on link "Brother MFC-J470DW Ink Cartridges" at bounding box center [403, 154] width 81 height 11
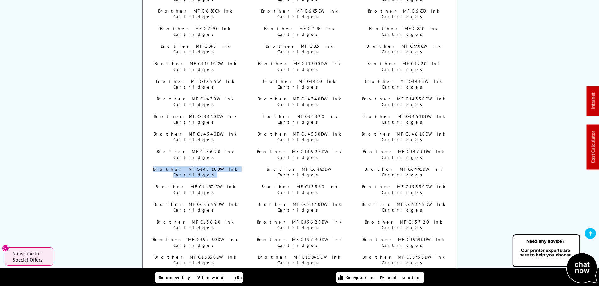
drag, startPoint x: 247, startPoint y: 63, endPoint x: 257, endPoint y: 63, distance: 10.4
click at [257, 63] on ul "Brother MFC-210 Ink Cartridges Brother MFC-235C Ink Cartridges Brother MFC-240 …" at bounding box center [299, 140] width 297 height 581
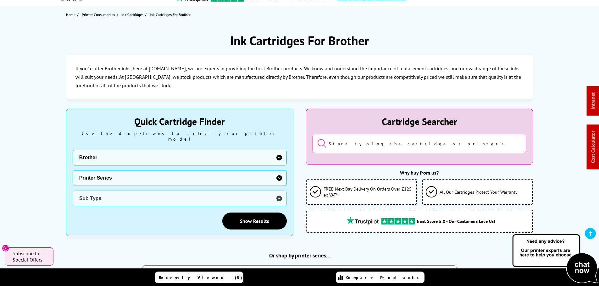
scroll to position [0, 0]
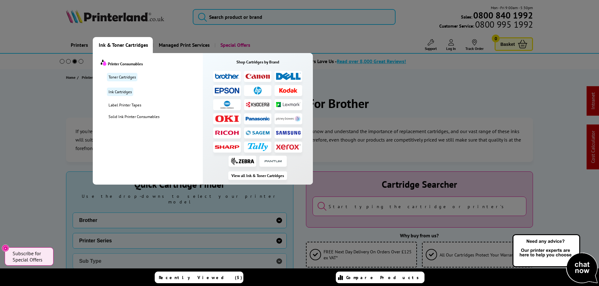
click at [119, 46] on span "Ink & Toner Cartridges" at bounding box center [123, 45] width 49 height 16
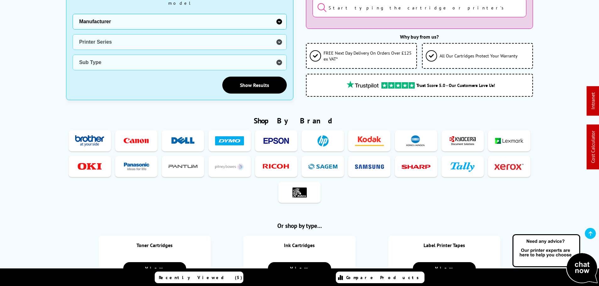
scroll to position [157, 0]
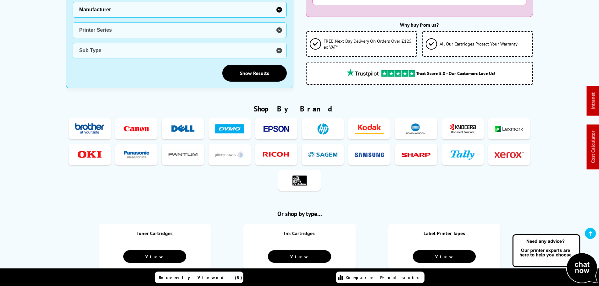
click at [137, 125] on img at bounding box center [136, 129] width 29 height 12
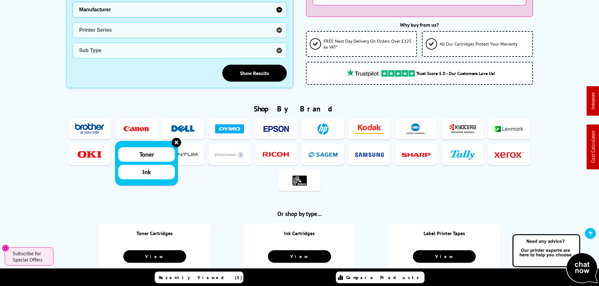
click at [150, 153] on span "Toner" at bounding box center [146, 155] width 15 height 8
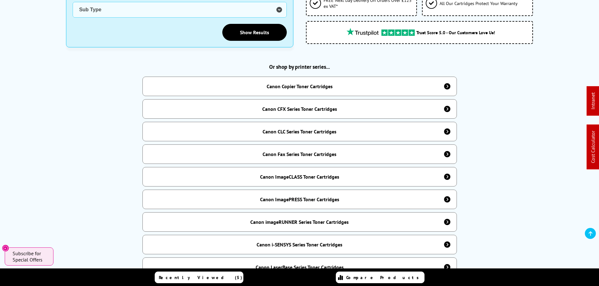
scroll to position [251, 0]
click at [299, 85] on div "Canon Copier Toner Cartridges" at bounding box center [300, 87] width 66 height 6
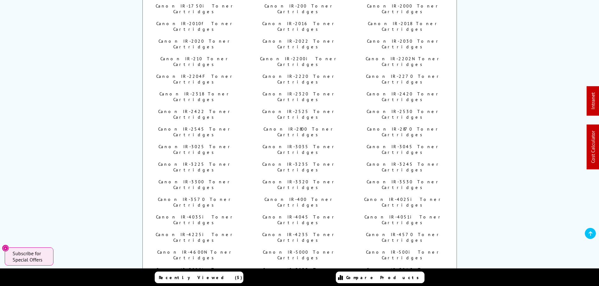
scroll to position [314, 0]
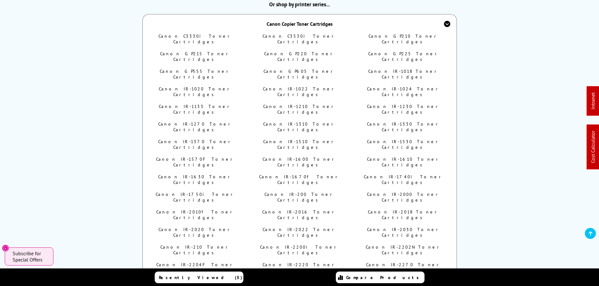
click at [276, 24] on div "Canon Copier Toner Cartridges" at bounding box center [299, 23] width 314 height 19
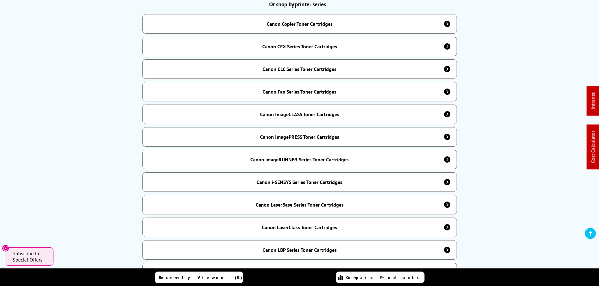
click at [283, 16] on div "Canon Copier Toner Cartridges" at bounding box center [299, 23] width 314 height 19
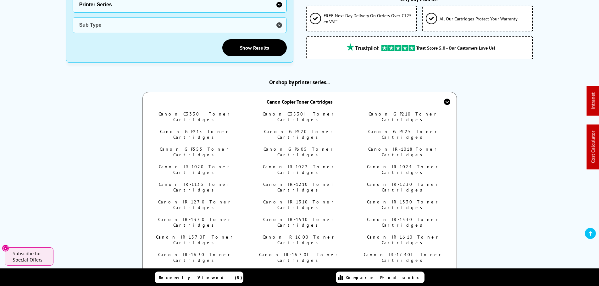
scroll to position [220, 0]
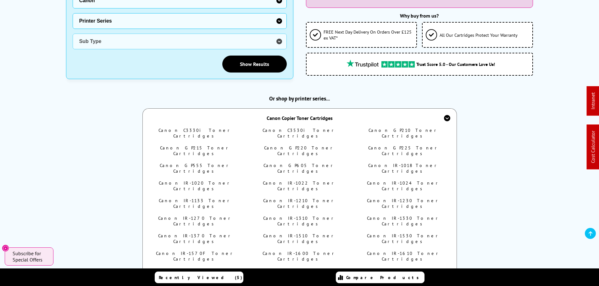
click at [302, 109] on div "Canon Copier Toner Cartridges" at bounding box center [299, 117] width 314 height 19
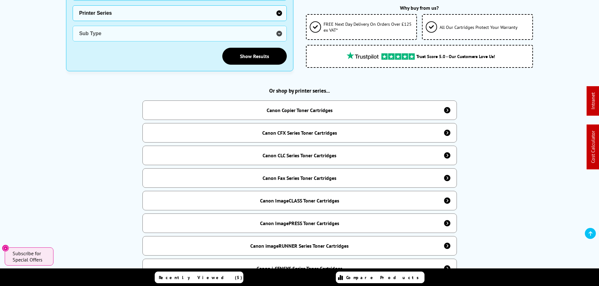
scroll to position [283, 0]
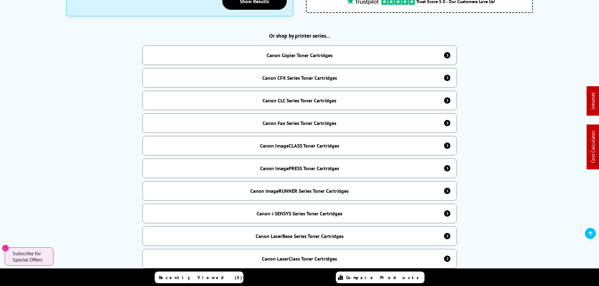
click at [297, 184] on div "Canon imageRUNNER Series Toner Cartridges" at bounding box center [299, 190] width 314 height 19
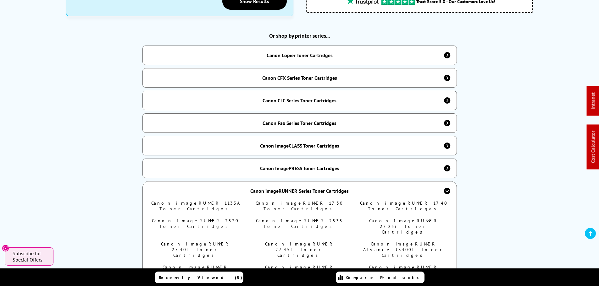
click at [304, 52] on div "Canon Copier Toner Cartridges" at bounding box center [300, 55] width 66 height 6
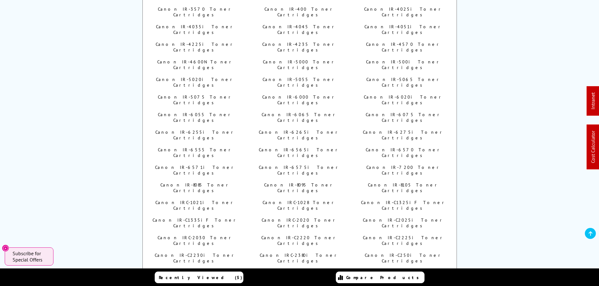
scroll to position [817, 0]
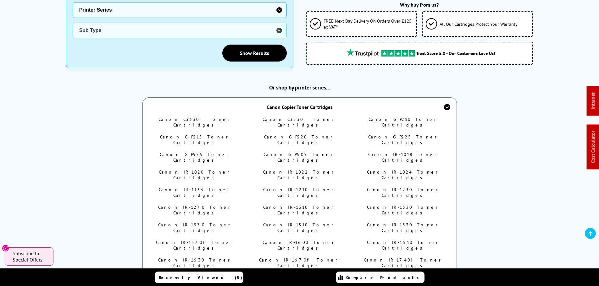
scroll to position [220, 0]
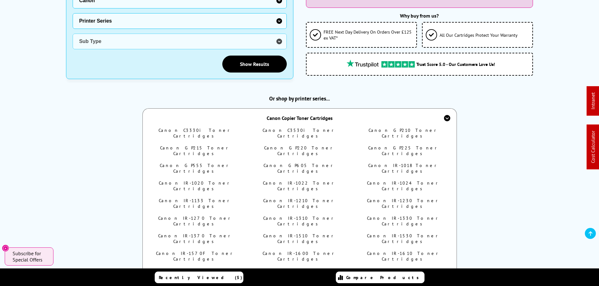
click at [395, 163] on link "Canon IR-1018 Toner Cartridges" at bounding box center [403, 168] width 71 height 11
click at [209, 180] on link "Canon IR-1020 Toner Cartridges" at bounding box center [195, 185] width 73 height 11
click at [287, 180] on link "Canon IR-1022 Toner Cartridges" at bounding box center [299, 185] width 73 height 11
click at [397, 180] on link "Canon IR-1024 Toner Cartridges" at bounding box center [403, 185] width 73 height 11
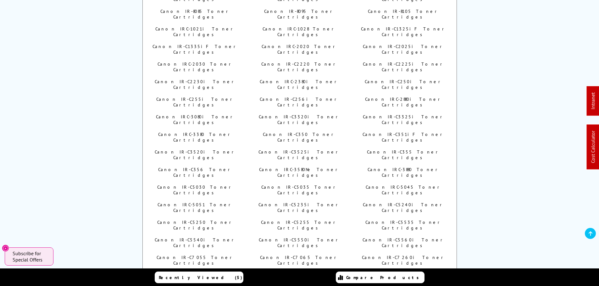
scroll to position [943, 0]
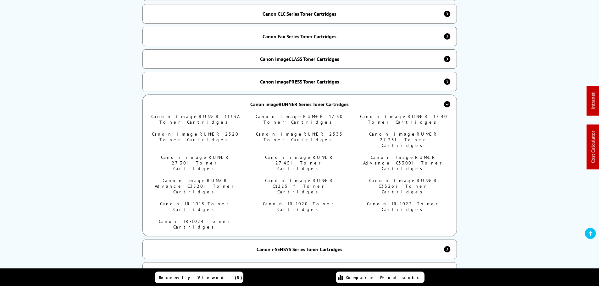
scroll to position [370, 0]
drag, startPoint x: 157, startPoint y: 173, endPoint x: 193, endPoint y: 173, distance: 36.5
click at [193, 201] on li "Canon IR-1018 Toner Cartridges" at bounding box center [195, 206] width 89 height 11
copy link "Canon IR-1018"
drag, startPoint x: 262, startPoint y: 169, endPoint x: 297, endPoint y: 171, distance: 35.2
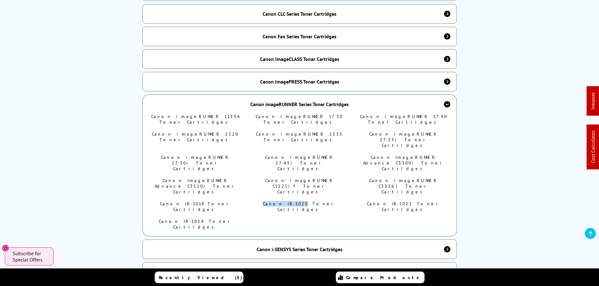
click at [297, 201] on li "Canon IR-1020 Toner Cartridges" at bounding box center [299, 206] width 89 height 11
copy link "Canon IR-1020"
drag, startPoint x: 387, startPoint y: 167, endPoint x: 401, endPoint y: 171, distance: 14.9
click at [401, 171] on ul "Canon imageRUNNER 1133A Toner Cartridges Canon imageRUNNER 1730 Toner Cartridge…" at bounding box center [299, 175] width 297 height 123
copy link "IR-1022"
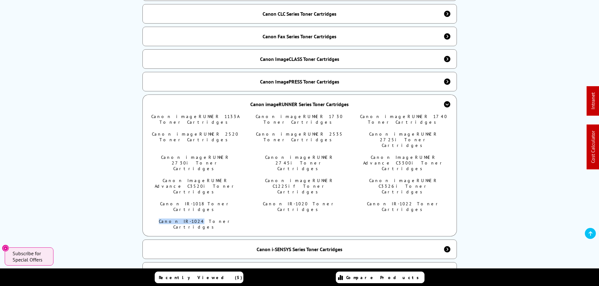
drag, startPoint x: 161, startPoint y: 183, endPoint x: 193, endPoint y: 184, distance: 32.1
click at [193, 219] on li "Canon IR-1024 Toner Cartridges" at bounding box center [195, 224] width 89 height 11
copy link "Canon IR-1024"
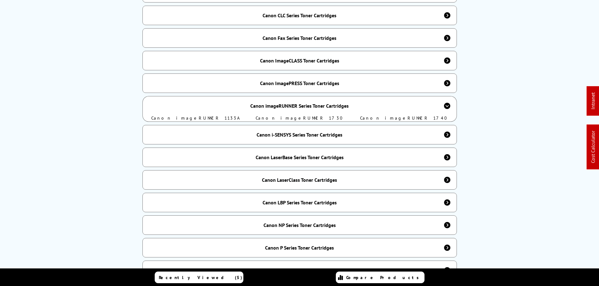
scroll to position [370, 0]
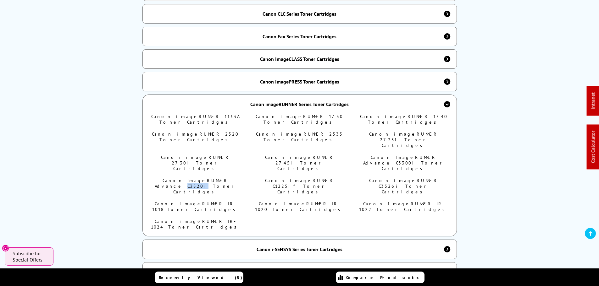
drag, startPoint x: 226, startPoint y: 150, endPoint x: 212, endPoint y: 155, distance: 14.4
click at [212, 155] on ul "Canon imageRUNNER 1133A Toner Cartridges Canon imageRUNNER 1730 Toner Cartridge…" at bounding box center [299, 175] width 297 height 123
copy link "C3520i"
click at [193, 178] on link "Canon ImageRUNNER Advance C3520i Toner Cartridges" at bounding box center [195, 186] width 81 height 17
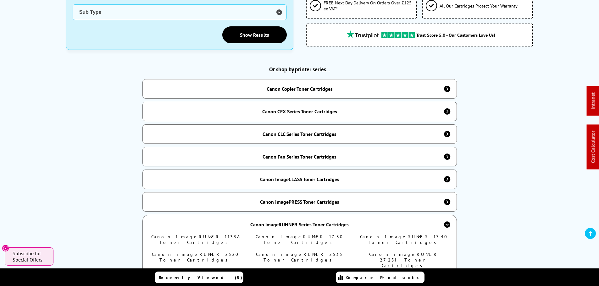
scroll to position [244, 0]
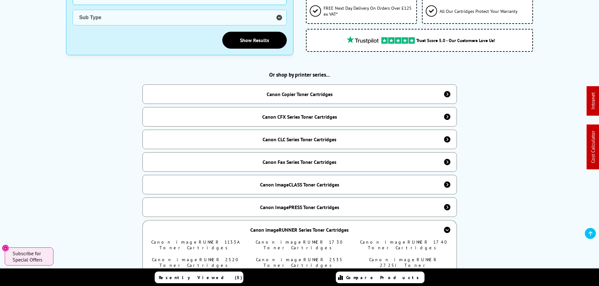
click at [298, 91] on div "Canon Copier Toner Cartridges" at bounding box center [300, 94] width 66 height 6
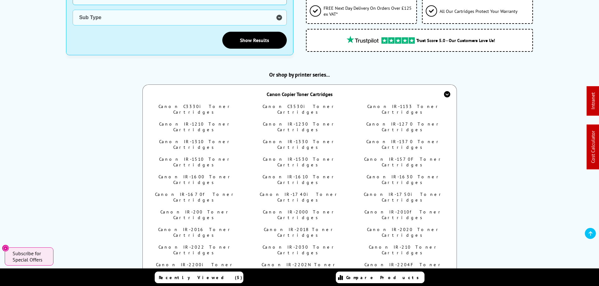
scroll to position [610, 0]
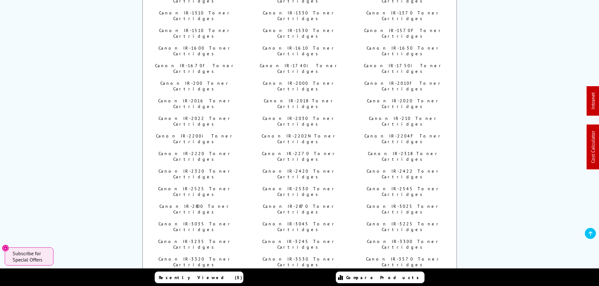
scroll to position [296, 0]
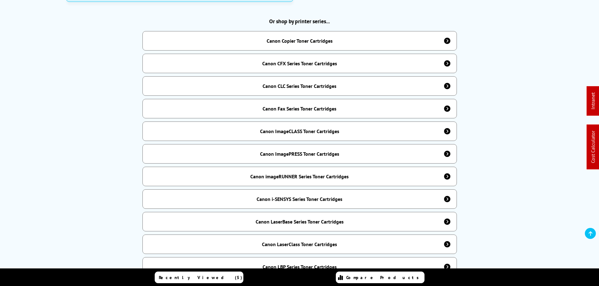
click at [305, 173] on div "Canon imageRUNNER Series Toner Cartridges" at bounding box center [299, 176] width 98 height 6
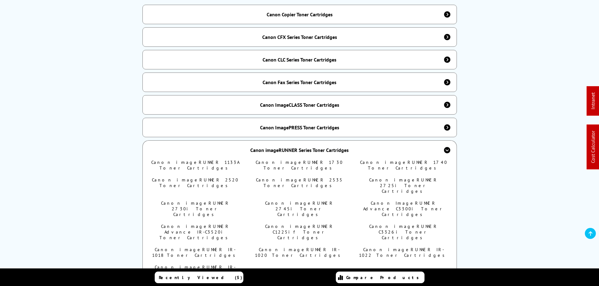
scroll to position [360, 0]
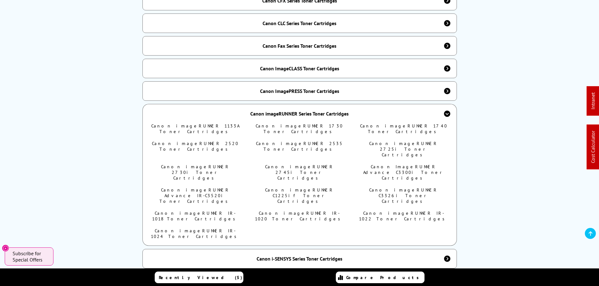
click at [279, 111] on div "Canon imageRUNNER Series Toner Cartridges" at bounding box center [299, 114] width 98 height 6
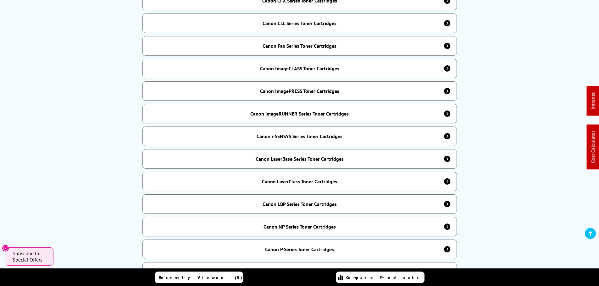
click at [283, 113] on div "Canon imageRUNNER Series Toner Cartridges" at bounding box center [299, 114] width 98 height 6
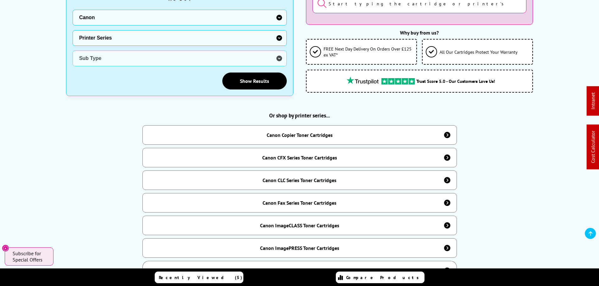
click at [291, 134] on div "Canon Copier Toner Cartridges" at bounding box center [300, 135] width 66 height 6
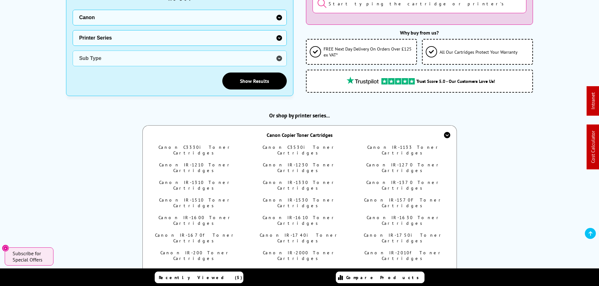
scroll to position [266, 0]
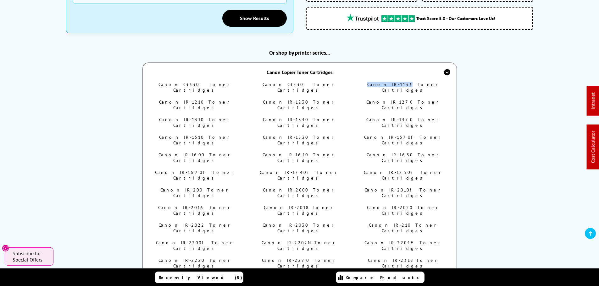
drag, startPoint x: 365, startPoint y: 79, endPoint x: 401, endPoint y: 79, distance: 36.8
click at [401, 82] on li "Canon IR-1133 Toner Cartridges" at bounding box center [403, 87] width 89 height 11
copy link "Canon IR-1133"
drag, startPoint x: 179, startPoint y: 91, endPoint x: 194, endPoint y: 91, distance: 15.1
click at [194, 99] on li "Canon IR-1210 Toner Cartridges" at bounding box center [195, 104] width 89 height 11
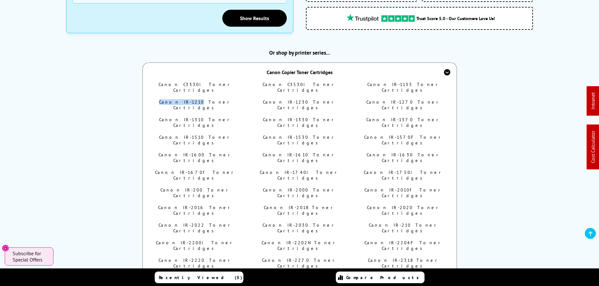
copy link "Canon IR-1210"
drag, startPoint x: 265, startPoint y: 93, endPoint x: 297, endPoint y: 94, distance: 31.5
click at [297, 99] on li "Canon IR-1230 Toner Cartridges" at bounding box center [299, 104] width 89 height 11
copy link "Canon IR-1230"
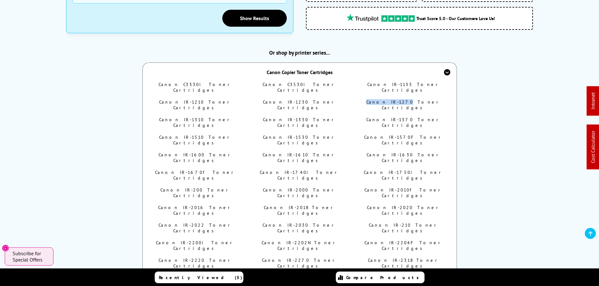
drag, startPoint x: 367, startPoint y: 94, endPoint x: 401, endPoint y: 94, distance: 33.9
click at [401, 99] on li "Canon IR-1270 Toner Cartridges" at bounding box center [403, 104] width 89 height 11
copy link "Canon IR-1270"
drag, startPoint x: 165, startPoint y: 106, endPoint x: 194, endPoint y: 104, distance: 28.4
click at [194, 117] on li "Canon IR-1310 Toner Cartridges" at bounding box center [195, 122] width 89 height 11
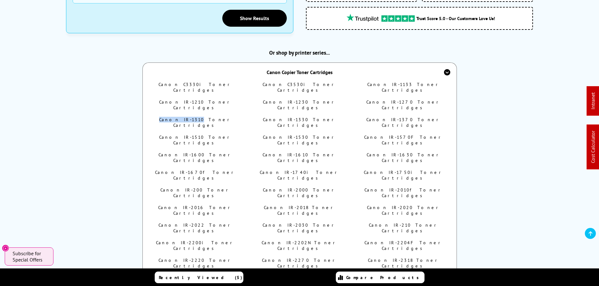
copy link "Canon IR-1310"
drag, startPoint x: 262, startPoint y: 106, endPoint x: 297, endPoint y: 105, distance: 34.9
click at [297, 117] on li "Canon IR-1330 Toner Cartridges" at bounding box center [299, 122] width 89 height 11
copy link "Canon IR-1330"
drag, startPoint x: 367, startPoint y: 106, endPoint x: 403, endPoint y: 107, distance: 35.5
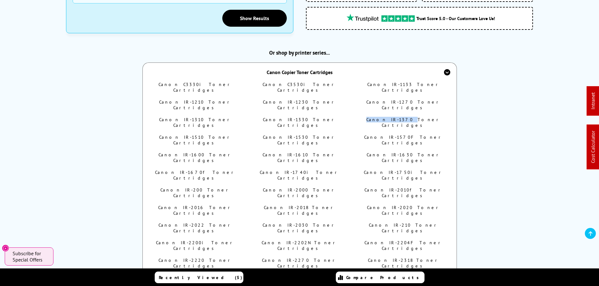
click at [403, 117] on li "Canon IR-1370 Toner Cartridges" at bounding box center [403, 122] width 89 height 11
copy link "Canon IR-1370"
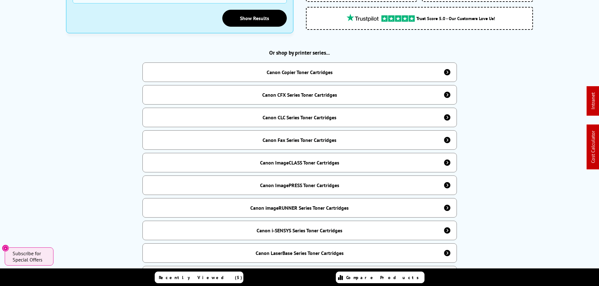
click at [330, 69] on div "Canon Copier Toner Cartridges" at bounding box center [300, 72] width 66 height 6
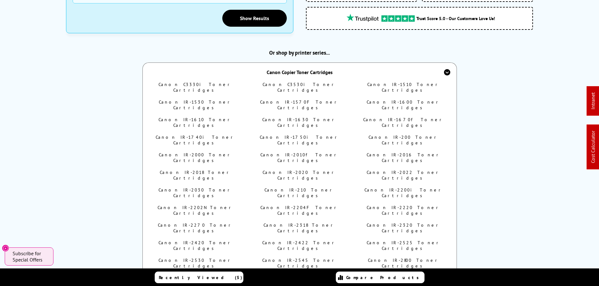
click at [321, 70] on div "Canon Copier Toner Cartridges" at bounding box center [300, 72] width 66 height 6
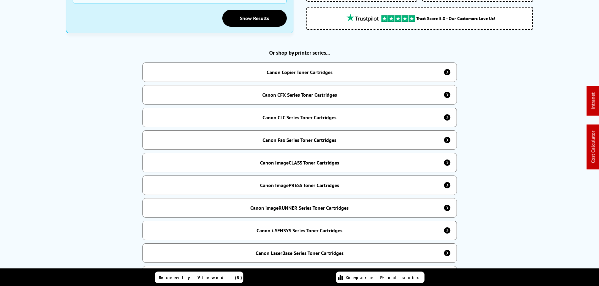
click at [317, 72] on div "Canon Copier Toner Cartridges" at bounding box center [300, 72] width 66 height 6
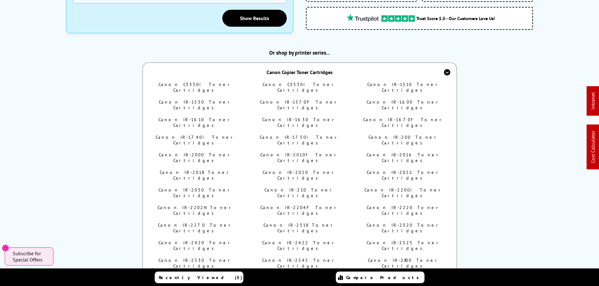
drag, startPoint x: 377, startPoint y: 79, endPoint x: 377, endPoint y: 71, distance: 8.2
click at [383, 66] on div "Canon Copier Toner Cartridges" at bounding box center [299, 72] width 314 height 19
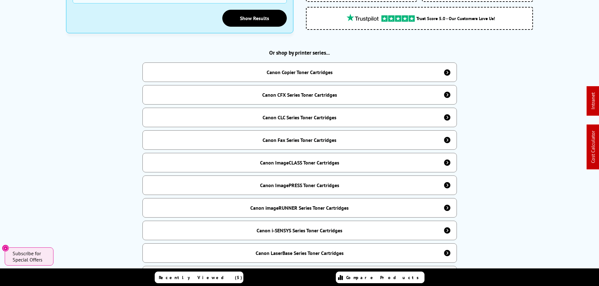
click at [386, 70] on div "Canon Copier Toner Cartridges" at bounding box center [299, 72] width 314 height 19
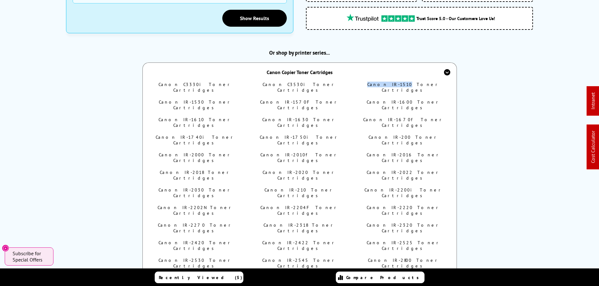
drag, startPoint x: 369, startPoint y: 82, endPoint x: 372, endPoint y: 80, distance: 3.7
click at [401, 82] on li "Canon IR-1510 Toner Cartridges" at bounding box center [403, 87] width 89 height 11
copy link "Canon IR-1510"
drag, startPoint x: 150, startPoint y: 93, endPoint x: 194, endPoint y: 93, distance: 44.0
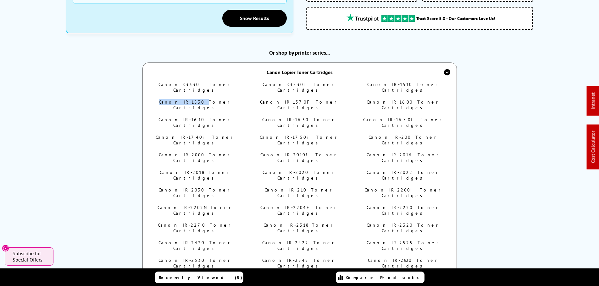
copy link "Canon IR-1530"
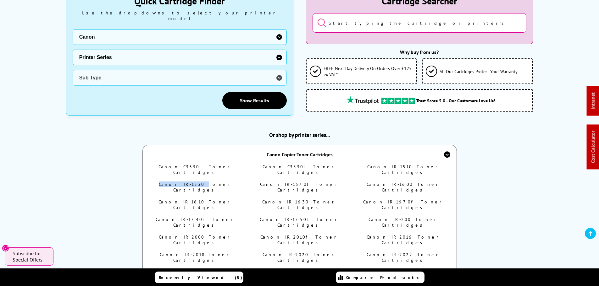
scroll to position [140, 0]
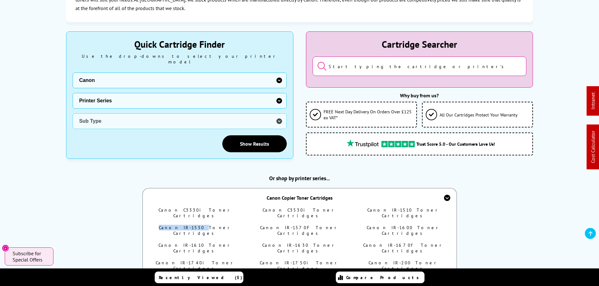
copy link "Canon IR-1530"
drag, startPoint x: 275, startPoint y: 220, endPoint x: 298, endPoint y: 220, distance: 23.3
click at [298, 225] on li "Canon IR-1570F Toner Cartridges" at bounding box center [299, 230] width 89 height 11
copy link "Canon IR-1570F"
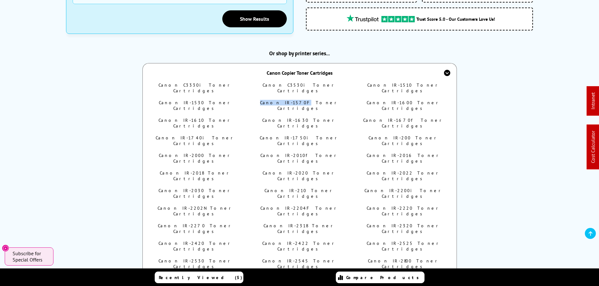
scroll to position [266, 0]
drag, startPoint x: 156, startPoint y: 105, endPoint x: 193, endPoint y: 104, distance: 36.8
click at [193, 117] on li "Canon IR-1610 Toner Cartridges" at bounding box center [195, 122] width 89 height 11
copy link "Canon IR-1610"
drag, startPoint x: 156, startPoint y: 116, endPoint x: 194, endPoint y: 115, distance: 38.3
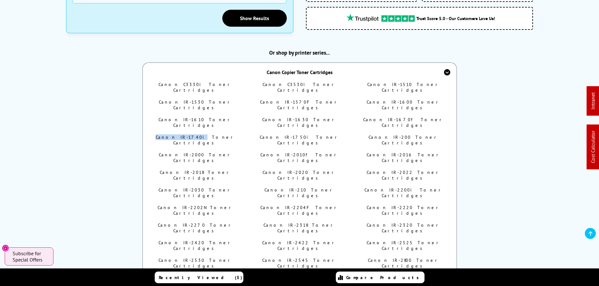
click at [194, 135] on li "Canon IR-1740i Toner Cartridges" at bounding box center [195, 140] width 89 height 11
copy link "Canon IR-1740i"
drag, startPoint x: 160, startPoint y: 129, endPoint x: 194, endPoint y: 130, distance: 33.6
click at [194, 152] on li "Canon IR-2000 Toner Cartridges" at bounding box center [195, 157] width 89 height 11
copy link "Canon IR-2000"
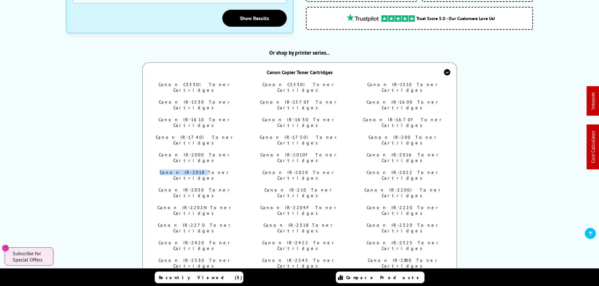
drag, startPoint x: 163, startPoint y: 143, endPoint x: 194, endPoint y: 142, distance: 31.1
click at [194, 170] on li "Canon IR-2018 Toner Cartridges" at bounding box center [195, 175] width 89 height 11
copy link "Canon IR-2018"
drag, startPoint x: 162, startPoint y: 151, endPoint x: 194, endPoint y: 153, distance: 31.2
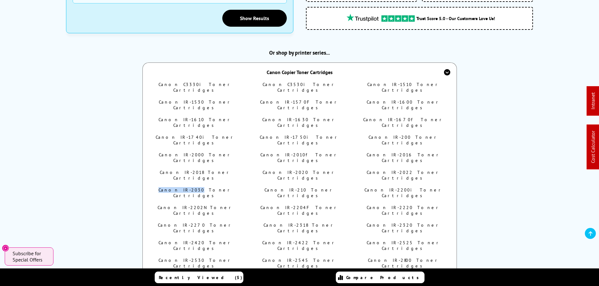
click at [194, 187] on li "Canon IR-2030 Toner Cartridges" at bounding box center [195, 192] width 89 height 11
copy link "Canon IR-2030"
drag, startPoint x: 157, startPoint y: 162, endPoint x: 194, endPoint y: 163, distance: 37.4
click at [194, 205] on li "Canon IR-2202N Toner Cartridges" at bounding box center [195, 210] width 89 height 11
drag, startPoint x: 156, startPoint y: 176, endPoint x: 194, endPoint y: 176, distance: 37.7
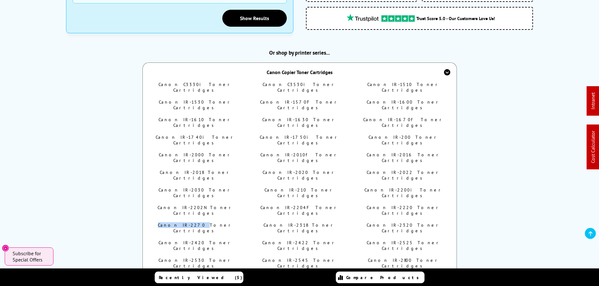
click at [194, 223] on li "Canon IR-2270 Toner Cartridges" at bounding box center [195, 228] width 89 height 11
drag, startPoint x: 161, startPoint y: 190, endPoint x: 193, endPoint y: 189, distance: 32.1
click at [193, 240] on li "Canon IR-2420 Toner Cartridges" at bounding box center [195, 245] width 89 height 11
drag, startPoint x: 164, startPoint y: 201, endPoint x: 193, endPoint y: 201, distance: 28.6
click at [193, 258] on li "Canon IR-2530 Toner Cartridges" at bounding box center [195, 263] width 89 height 11
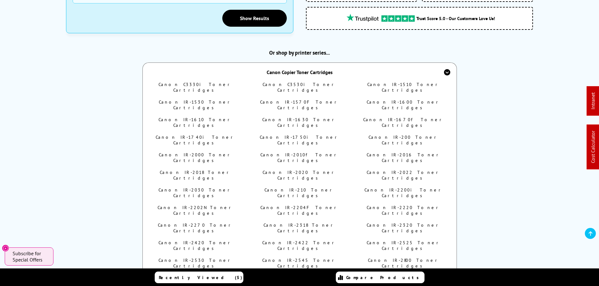
drag, startPoint x: 162, startPoint y: 213, endPoint x: 193, endPoint y: 213, distance: 31.1
click at [193, 275] on li "Canon IR-2870 Toner Cartridges" at bounding box center [195, 280] width 89 height 11
drag, startPoint x: 162, startPoint y: 226, endPoint x: 193, endPoint y: 225, distance: 30.2
drag, startPoint x: 161, startPoint y: 237, endPoint x: 193, endPoint y: 237, distance: 32.1
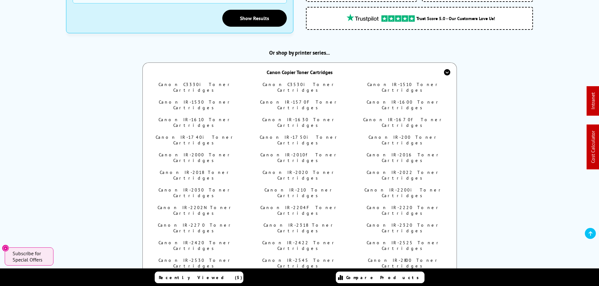
drag, startPoint x: 174, startPoint y: 247, endPoint x: 194, endPoint y: 246, distance: 19.2
drag, startPoint x: 162, startPoint y: 260, endPoint x: 194, endPoint y: 259, distance: 32.1
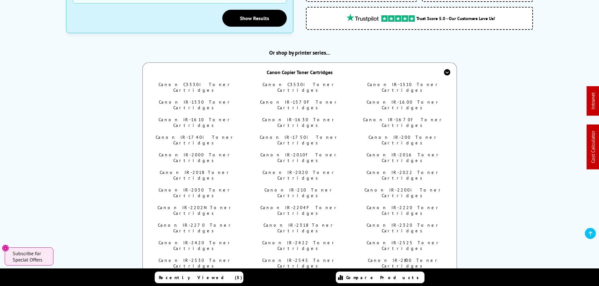
drag, startPoint x: 176, startPoint y: 261, endPoint x: 192, endPoint y: 261, distance: 15.7
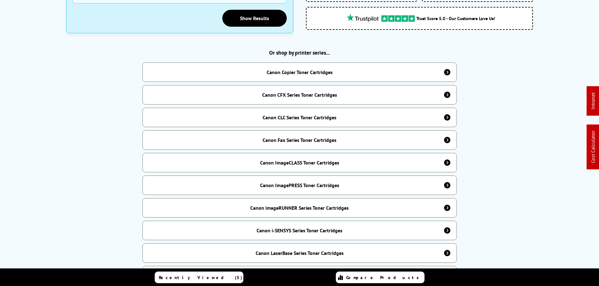
click at [318, 69] on div "Canon Copier Toner Cartridges" at bounding box center [300, 72] width 66 height 6
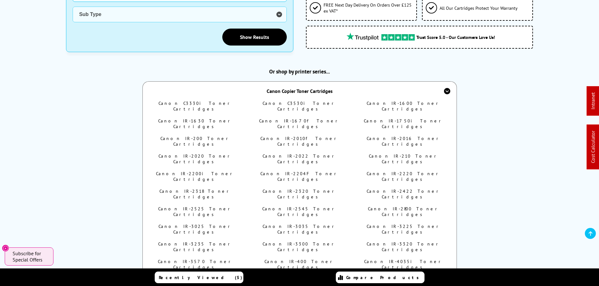
scroll to position [234, 0]
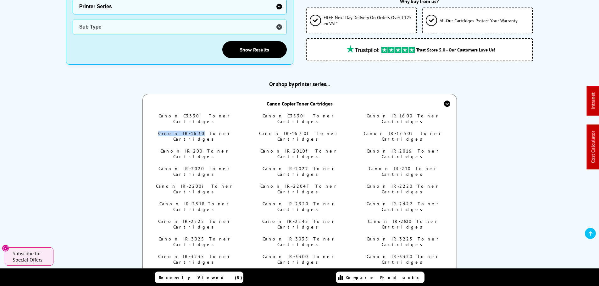
drag, startPoint x: 162, startPoint y: 124, endPoint x: 193, endPoint y: 122, distance: 31.2
click at [193, 131] on li "Canon IR-1630 Toner Cartridges" at bounding box center [195, 136] width 89 height 11
drag, startPoint x: 157, startPoint y: 135, endPoint x: 192, endPoint y: 135, distance: 34.9
click at [192, 148] on li "Canon IR-200 Toner Cartridges" at bounding box center [195, 153] width 89 height 11
copy link "Canon IR-200"
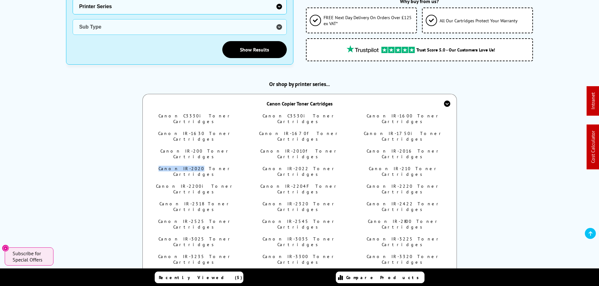
drag, startPoint x: 161, startPoint y: 146, endPoint x: 193, endPoint y: 147, distance: 31.8
click at [193, 166] on li "Canon IR-2020 Toner Cartridges" at bounding box center [195, 171] width 89 height 11
copy link "Canon IR-2020"
drag, startPoint x: 168, startPoint y: 161, endPoint x: 185, endPoint y: 156, distance: 17.7
click at [193, 184] on li "Canon IR-2200i Toner Cartridges" at bounding box center [195, 189] width 89 height 11
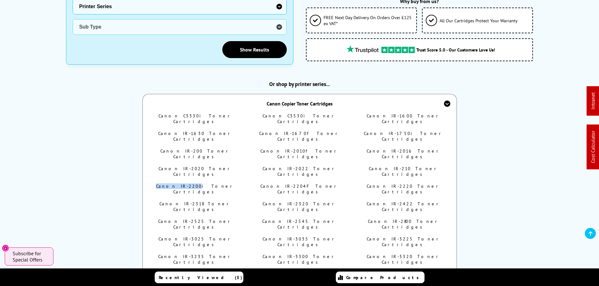
copy link "Canon IR-2200"
drag, startPoint x: 169, startPoint y: 171, endPoint x: 194, endPoint y: 171, distance: 24.8
click at [194, 201] on li "Canon IR-2318 Toner Cartridges" at bounding box center [195, 206] width 89 height 11
copy link "Canon IR-2318"
drag, startPoint x: 162, startPoint y: 185, endPoint x: 193, endPoint y: 186, distance: 30.8
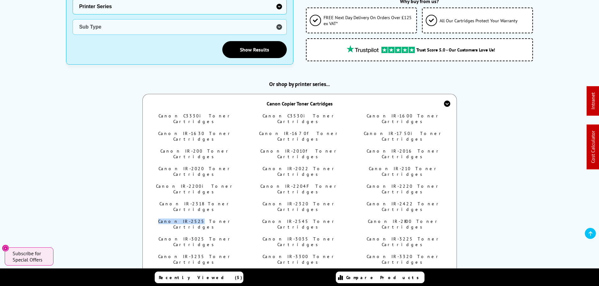
click at [193, 219] on li "Canon IR-2525 Toner Cartridges" at bounding box center [195, 224] width 89 height 11
copy link "Canon IR-2525"
drag, startPoint x: 162, startPoint y: 194, endPoint x: 193, endPoint y: 195, distance: 30.5
click at [193, 236] on li "Canon IR-3025 Toner Cartridges" at bounding box center [195, 241] width 89 height 11
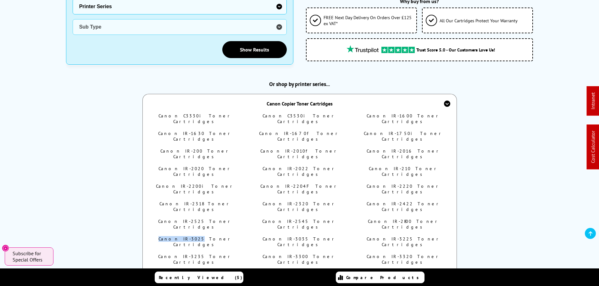
copy link "Canon IR-3025"
drag, startPoint x: 181, startPoint y: 207, endPoint x: 193, endPoint y: 206, distance: 11.6
click at [193, 254] on li "Canon IR-3235 Toner Cartridges" at bounding box center [195, 259] width 89 height 11
copy link "Canon IR-3235"
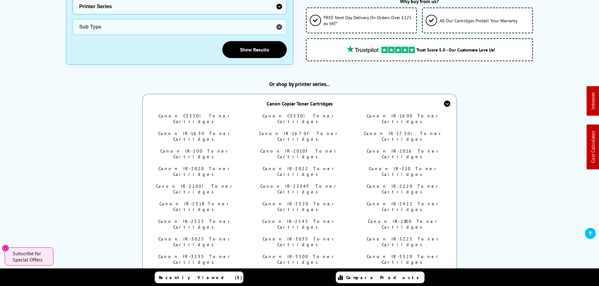
drag, startPoint x: 161, startPoint y: 220, endPoint x: 194, endPoint y: 220, distance: 33.3
click at [194, 272] on li "Canon IR-3570 Toner Cartridges" at bounding box center [195, 277] width 89 height 11
copy link "Canon IR-3570"
drag, startPoint x: 162, startPoint y: 230, endPoint x: 193, endPoint y: 232, distance: 31.5
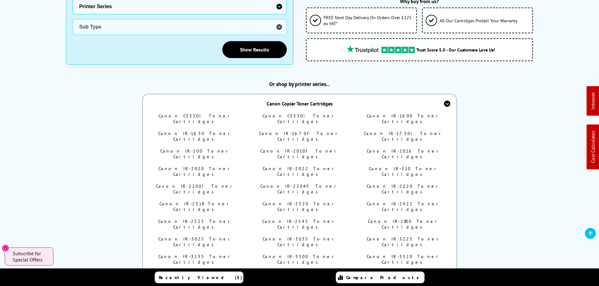
drag, startPoint x: 162, startPoint y: 244, endPoint x: 192, endPoint y: 246, distance: 30.3
drag, startPoint x: 151, startPoint y: 243, endPoint x: 194, endPoint y: 244, distance: 42.1
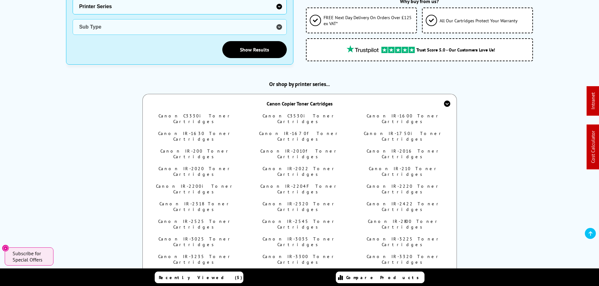
drag, startPoint x: 158, startPoint y: 257, endPoint x: 193, endPoint y: 256, distance: 35.2
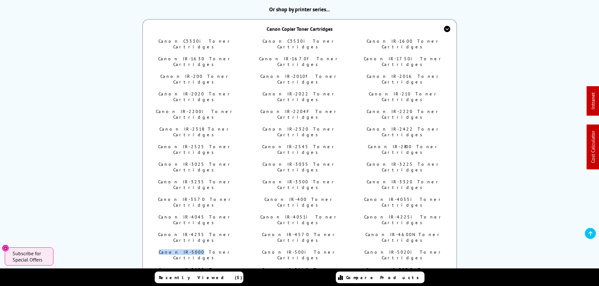
scroll to position [329, 0]
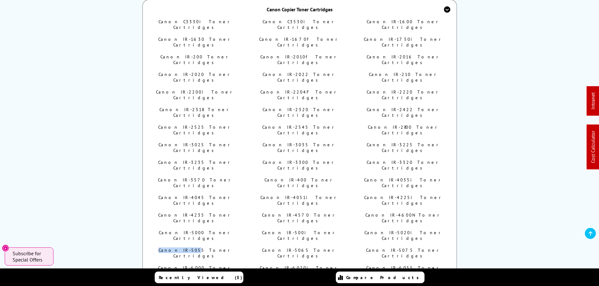
drag, startPoint x: 162, startPoint y: 171, endPoint x: 192, endPoint y: 173, distance: 30.5
click at [192, 248] on li "Canon IR-5055 Toner Cartridges" at bounding box center [195, 253] width 89 height 11
click at [154, 248] on li "Canon IR-5055 Toner Cartridges" at bounding box center [195, 253] width 89 height 11
drag, startPoint x: 166, startPoint y: 171, endPoint x: 193, endPoint y: 173, distance: 26.8
click at [193, 248] on li "Canon IR-5055 Toner Cartridges" at bounding box center [195, 253] width 89 height 11
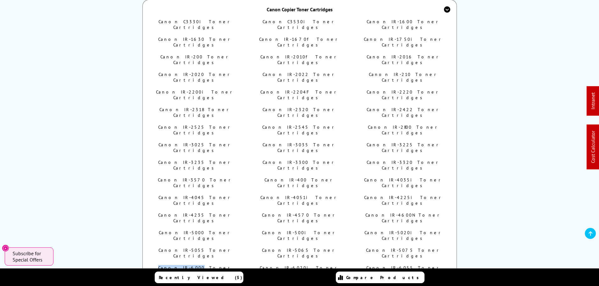
drag, startPoint x: 162, startPoint y: 184, endPoint x: 193, endPoint y: 185, distance: 31.1
click at [193, 265] on li "Canon IR-6000 Toner Cartridges" at bounding box center [195, 270] width 89 height 11
drag, startPoint x: 163, startPoint y: 199, endPoint x: 192, endPoint y: 197, distance: 29.3
click at [193, 283] on li "Canon IR-6065 Toner Cartridges" at bounding box center [195, 288] width 89 height 11
drag, startPoint x: 163, startPoint y: 209, endPoint x: 193, endPoint y: 209, distance: 29.9
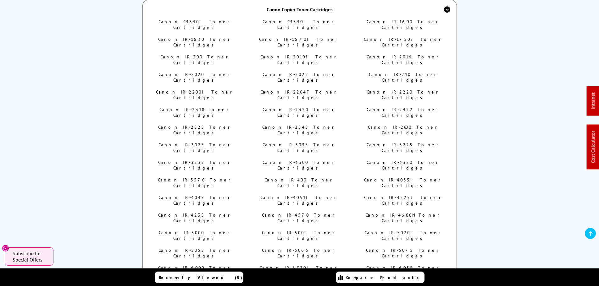
drag, startPoint x: 161, startPoint y: 222, endPoint x: 191, endPoint y: 223, distance: 30.5
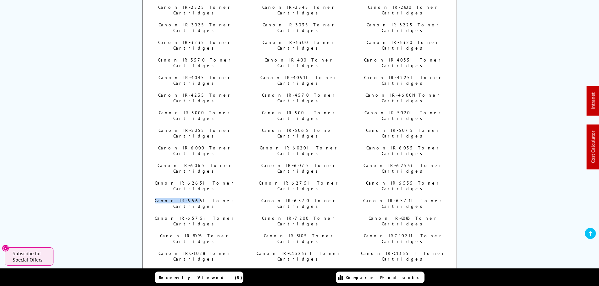
scroll to position [423, 0]
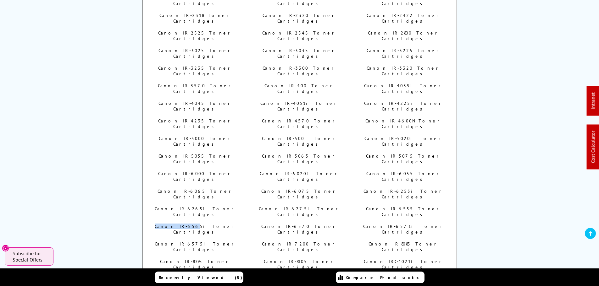
click at [159, 224] on li "Canon IR-6565i Toner Cartridges" at bounding box center [195, 229] width 89 height 11
drag, startPoint x: 186, startPoint y: 129, endPoint x: 191, endPoint y: 129, distance: 5.7
click at [192, 224] on li "Canon IR-6565i Toner Cartridges" at bounding box center [195, 229] width 89 height 11
drag, startPoint x: 181, startPoint y: 140, endPoint x: 193, endPoint y: 141, distance: 12.0
click at [193, 241] on li "Canon IR-6575i Toner Cartridges" at bounding box center [195, 246] width 89 height 11
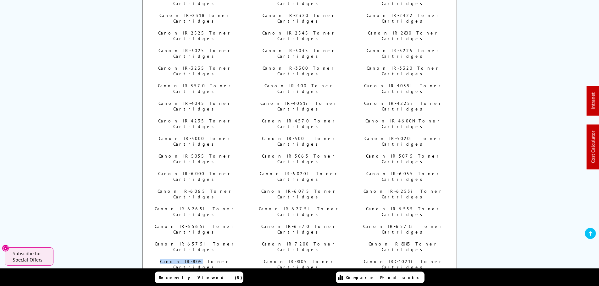
drag, startPoint x: 162, startPoint y: 151, endPoint x: 194, endPoint y: 152, distance: 32.1
click at [194, 259] on li "Canon IR-8095 Toner Cartridges" at bounding box center [195, 264] width 89 height 11
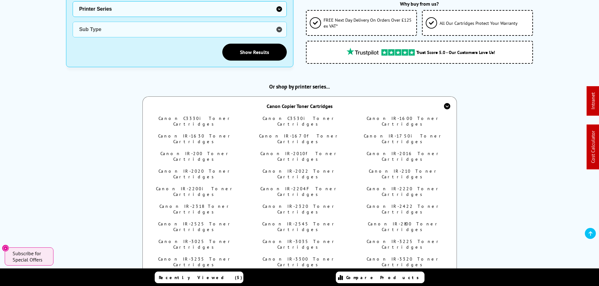
scroll to position [297, 0]
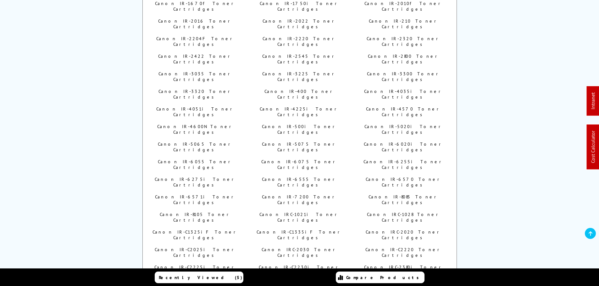
scroll to position [297, 0]
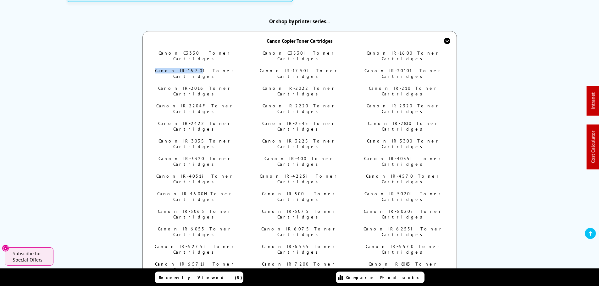
drag, startPoint x: 160, startPoint y: 61, endPoint x: 197, endPoint y: 64, distance: 36.9
click at [193, 68] on li "Canon IR-1670f Toner Cartridges" at bounding box center [195, 73] width 89 height 11
copy link "Canon IR-1670"
drag, startPoint x: 165, startPoint y: 72, endPoint x: 193, endPoint y: 73, distance: 28.6
click at [193, 85] on li "Canon IR-2016 Toner Cartridges" at bounding box center [195, 90] width 89 height 11
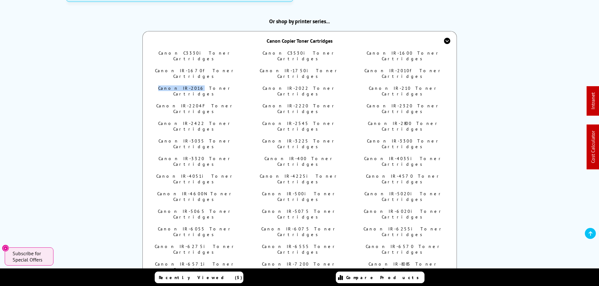
copy link "Canon IR-2016"
drag, startPoint x: 159, startPoint y: 86, endPoint x: 192, endPoint y: 84, distance: 33.1
click at [192, 103] on li "Canon IR-2204F Toner Cartridges" at bounding box center [195, 108] width 89 height 11
copy link "Canon IR-2204"
drag, startPoint x: 163, startPoint y: 96, endPoint x: 193, endPoint y: 99, distance: 29.9
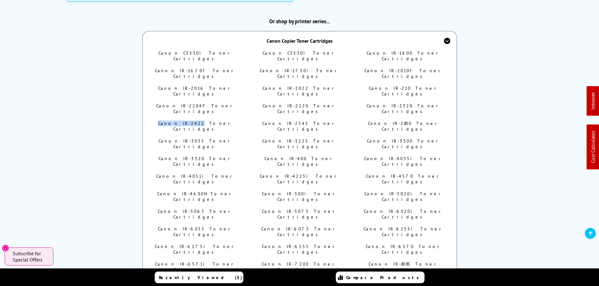
click at [193, 121] on li "Canon IR-2422 Toner Cartridges" at bounding box center [195, 126] width 89 height 11
copy link "Canon IR-2422"
drag, startPoint x: 162, startPoint y: 108, endPoint x: 194, endPoint y: 108, distance: 31.7
click at [194, 138] on li "Canon IR-3035 Toner Cartridges" at bounding box center [195, 143] width 89 height 11
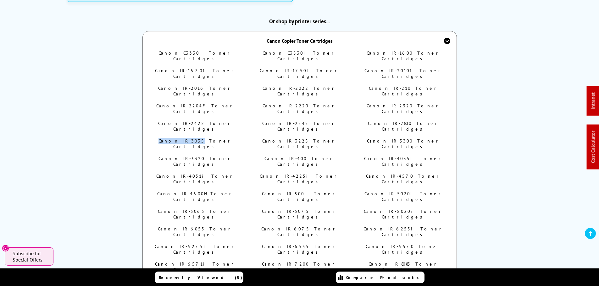
copy link "Canon IR-3035"
drag, startPoint x: 166, startPoint y: 120, endPoint x: 193, endPoint y: 120, distance: 27.7
click at [193, 156] on li "Canon IR-3320 Toner Cartridges" at bounding box center [195, 161] width 89 height 11
copy link "Canon IR-3320"
drag, startPoint x: 167, startPoint y: 131, endPoint x: 193, endPoint y: 132, distance: 26.4
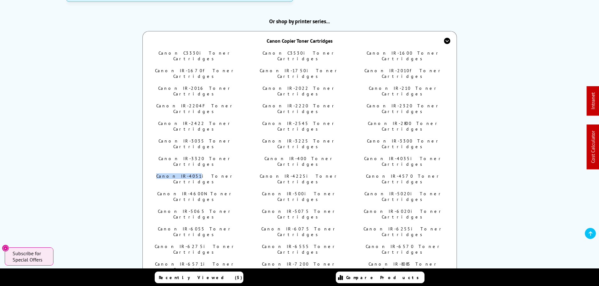
click at [193, 173] on li "Canon IR-4051i Toner Cartridges" at bounding box center [195, 178] width 89 height 11
copy link "Canon IR-4051"
drag, startPoint x: 175, startPoint y: 146, endPoint x: 192, endPoint y: 145, distance: 17.0
click at [192, 191] on li "Canon IR-4600N Toner Cartridges" at bounding box center [195, 196] width 89 height 11
copy link "Canon IR-4600"
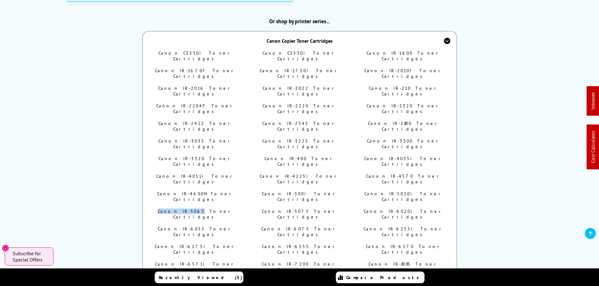
drag, startPoint x: 164, startPoint y: 158, endPoint x: 192, endPoint y: 157, distance: 28.6
click at [192, 209] on li "Canon IR-5065 Toner Cartridges" at bounding box center [195, 214] width 89 height 11
copy link "Canon IR-5065"
drag, startPoint x: 161, startPoint y: 169, endPoint x: 193, endPoint y: 168, distance: 32.4
click at [193, 226] on li "Canon IR-6055 Toner Cartridges" at bounding box center [195, 231] width 89 height 11
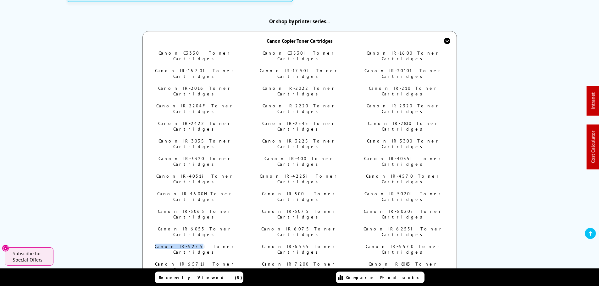
drag, startPoint x: 160, startPoint y: 181, endPoint x: 192, endPoint y: 179, distance: 32.1
click at [193, 244] on li "Canon IR-6275i Toner Cartridges" at bounding box center [195, 249] width 89 height 11
drag, startPoint x: 184, startPoint y: 193, endPoint x: 193, endPoint y: 194, distance: 8.8
click at [193, 261] on li "Canon IR-6571i Toner Cartridges" at bounding box center [195, 266] width 89 height 11
drag, startPoint x: 161, startPoint y: 202, endPoint x: 193, endPoint y: 205, distance: 31.6
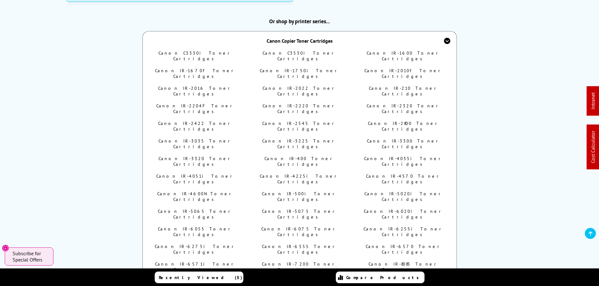
drag, startPoint x: 267, startPoint y: 61, endPoint x: 293, endPoint y: 62, distance: 26.4
click at [297, 68] on li "Canon IR-1750i Toner Cartridges" at bounding box center [299, 73] width 89 height 11
drag, startPoint x: 287, startPoint y: 73, endPoint x: 297, endPoint y: 73, distance: 10.7
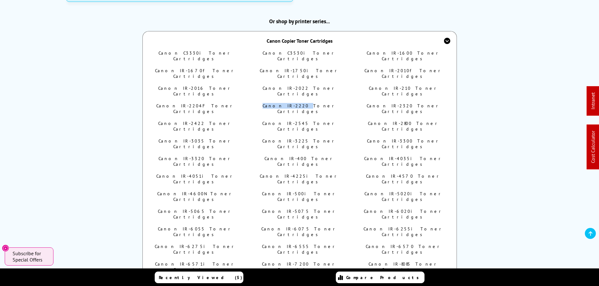
drag, startPoint x: 288, startPoint y: 85, endPoint x: 298, endPoint y: 85, distance: 10.1
click at [298, 103] on li "Canon IR-2220 Toner Cartridges" at bounding box center [299, 108] width 89 height 11
drag, startPoint x: 263, startPoint y: 97, endPoint x: 297, endPoint y: 95, distance: 34.3
click at [297, 121] on li "Canon IR-2545 Toner Cartridges" at bounding box center [299, 126] width 89 height 11
drag, startPoint x: 264, startPoint y: 107, endPoint x: 297, endPoint y: 110, distance: 32.5
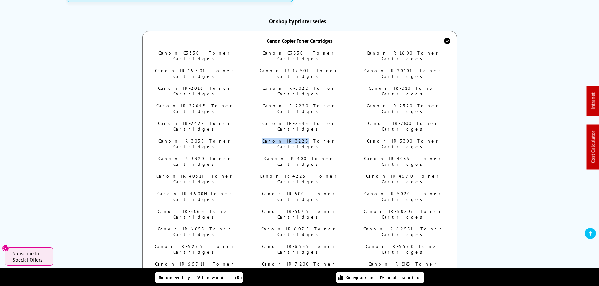
click at [297, 138] on li "Canon IR-3225 Toner Cartridges" at bounding box center [299, 143] width 89 height 11
drag, startPoint x: 268, startPoint y: 121, endPoint x: 297, endPoint y: 121, distance: 28.6
click at [297, 156] on li "Canon IR-400 Toner Cartridges" at bounding box center [299, 161] width 89 height 11
drag, startPoint x: 261, startPoint y: 132, endPoint x: 296, endPoint y: 133, distance: 34.6
click at [296, 173] on li "Canon IR-4225i Toner Cartridges" at bounding box center [299, 178] width 89 height 11
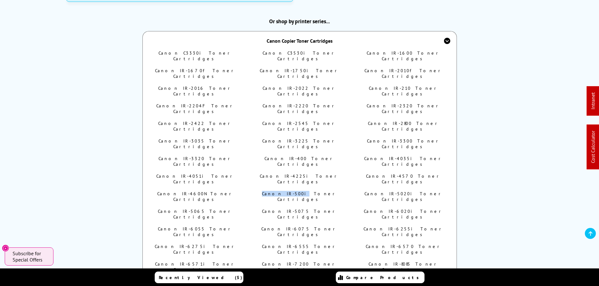
drag, startPoint x: 278, startPoint y: 143, endPoint x: 296, endPoint y: 143, distance: 17.9
click at [296, 191] on li "Canon IR-500i Toner Cartridges" at bounding box center [299, 196] width 89 height 11
drag, startPoint x: 276, startPoint y: 157, endPoint x: 292, endPoint y: 158, distance: 15.4
click at [297, 209] on li "Canon IR-5075 Toner Cartridges" at bounding box center [299, 214] width 89 height 11
drag, startPoint x: 267, startPoint y: 169, endPoint x: 297, endPoint y: 168, distance: 29.6
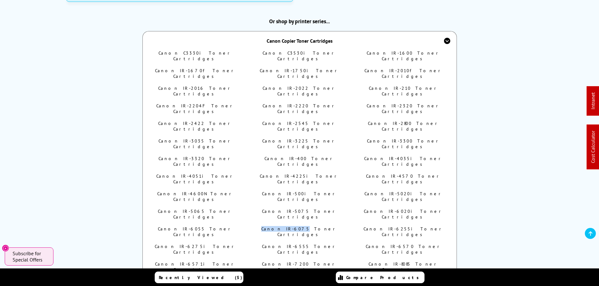
click at [297, 226] on li "Canon IR-6075 Toner Cartridges" at bounding box center [299, 231] width 89 height 11
drag, startPoint x: 265, startPoint y: 178, endPoint x: 297, endPoint y: 179, distance: 32.4
click at [297, 244] on li "Canon IR-6555 Toner Cartridges" at bounding box center [299, 249] width 89 height 11
drag, startPoint x: 263, startPoint y: 194, endPoint x: 297, endPoint y: 195, distance: 34.0
click at [297, 261] on li "Canon IR-7200 Toner Cartridges" at bounding box center [299, 266] width 89 height 11
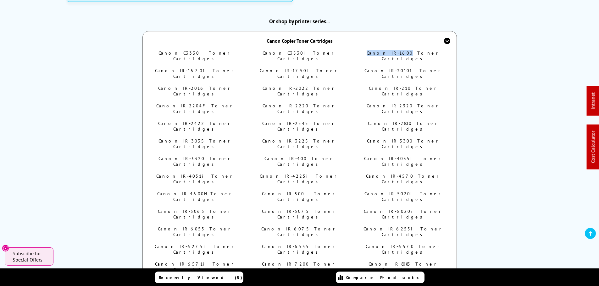
drag, startPoint x: 369, startPoint y: 50, endPoint x: 402, endPoint y: 49, distance: 33.0
click at [402, 50] on li "Canon IR-1600 Toner Cartridges" at bounding box center [403, 55] width 89 height 11
drag, startPoint x: 370, startPoint y: 59, endPoint x: 400, endPoint y: 59, distance: 30.8
click at [400, 68] on li "Canon IR-2010f Toner Cartridges" at bounding box center [403, 73] width 89 height 11
drag, startPoint x: 375, startPoint y: 73, endPoint x: 400, endPoint y: 72, distance: 25.5
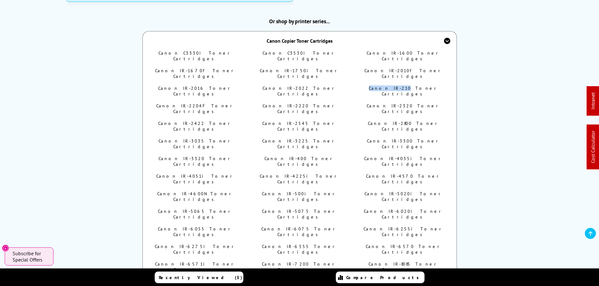
click at [400, 85] on li "Canon IR-210 Toner Cartridges" at bounding box center [403, 90] width 89 height 11
drag, startPoint x: 377, startPoint y: 84, endPoint x: 402, endPoint y: 84, distance: 25.5
click at [402, 103] on li "Canon IR-2320 Toner Cartridges" at bounding box center [403, 108] width 89 height 11
drag, startPoint x: 371, startPoint y: 98, endPoint x: 400, endPoint y: 97, distance: 29.2
click at [400, 121] on li "Canon IR-2800 Toner Cartridges" at bounding box center [403, 126] width 89 height 11
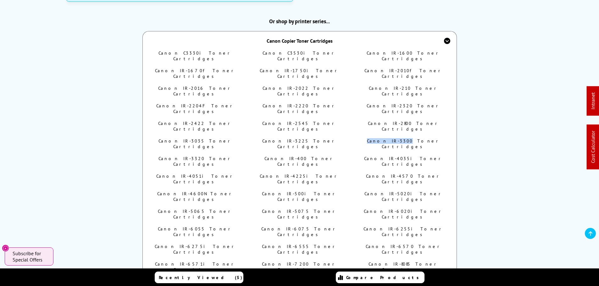
drag, startPoint x: 370, startPoint y: 109, endPoint x: 401, endPoint y: 108, distance: 31.5
click at [401, 138] on li "Canon IR-3300 Toner Cartridges" at bounding box center [403, 143] width 89 height 11
drag, startPoint x: 371, startPoint y: 122, endPoint x: 400, endPoint y: 121, distance: 29.2
click at [400, 156] on li "Canon IR-4035i Toner Cartridges" at bounding box center [403, 161] width 89 height 11
drag, startPoint x: 371, startPoint y: 133, endPoint x: 401, endPoint y: 133, distance: 30.5
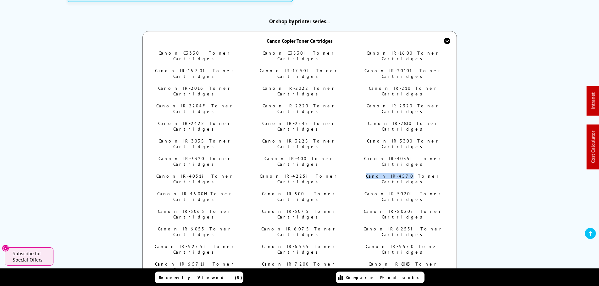
click at [401, 173] on li "Canon IR-4570 Toner Cartridges" at bounding box center [403, 178] width 89 height 11
drag, startPoint x: 384, startPoint y: 144, endPoint x: 401, endPoint y: 145, distance: 17.0
click at [401, 191] on li "Canon IR-5020i Toner Cartridges" at bounding box center [403, 196] width 89 height 11
drag, startPoint x: 372, startPoint y: 156, endPoint x: 403, endPoint y: 155, distance: 30.5
click at [403, 209] on li "Canon IR-6020i Toner Cartridges" at bounding box center [403, 214] width 89 height 11
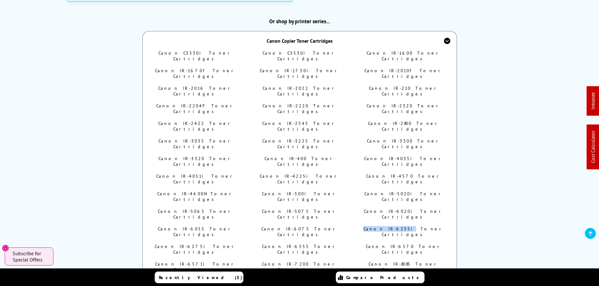
drag, startPoint x: 377, startPoint y: 169, endPoint x: 402, endPoint y: 170, distance: 25.8
click at [402, 226] on li "Canon IR-6255i Toner Cartridges" at bounding box center [403, 231] width 89 height 11
drag, startPoint x: 386, startPoint y: 181, endPoint x: 401, endPoint y: 180, distance: 15.4
click at [401, 244] on li "Canon IR-6570 Toner Cartridges" at bounding box center [403, 249] width 89 height 11
drag, startPoint x: 371, startPoint y: 193, endPoint x: 402, endPoint y: 191, distance: 30.5
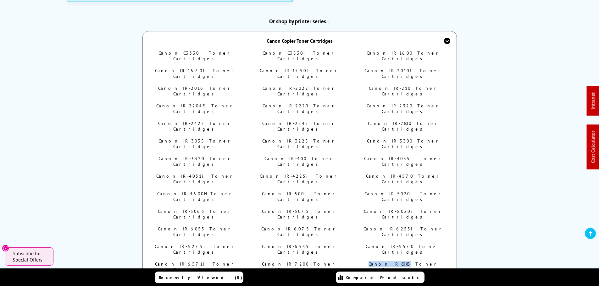
click at [402, 261] on li "Canon IR-8085 Toner Cartridges" at bounding box center [403, 266] width 89 height 11
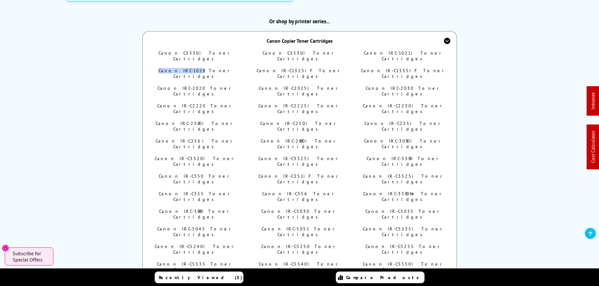
drag, startPoint x: 175, startPoint y: 58, endPoint x: 193, endPoint y: 60, distance: 18.6
click at [193, 68] on li "Canon IRC-1028 Toner Cartridges" at bounding box center [195, 73] width 89 height 11
copy link "Canon IRC-1028"
drag, startPoint x: 365, startPoint y: 48, endPoint x: 403, endPoint y: 48, distance: 37.4
click at [403, 50] on li "Canon IRC-1021i Toner Cartridges" at bounding box center [403, 55] width 89 height 11
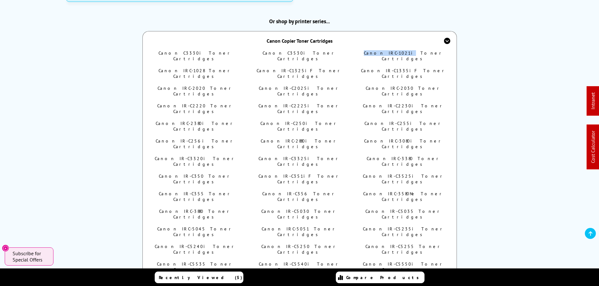
copy link "Canon IRC-1021i"
drag, startPoint x: 262, startPoint y: 62, endPoint x: 283, endPoint y: 58, distance: 21.3
click at [291, 68] on li "Canon IR-C1325iF Toner Cartridges" at bounding box center [299, 73] width 89 height 11
click at [261, 68] on li "Canon IR-C1325iF Toner Cartridges" at bounding box center [299, 73] width 89 height 11
drag, startPoint x: 275, startPoint y: 60, endPoint x: 296, endPoint y: 60, distance: 21.1
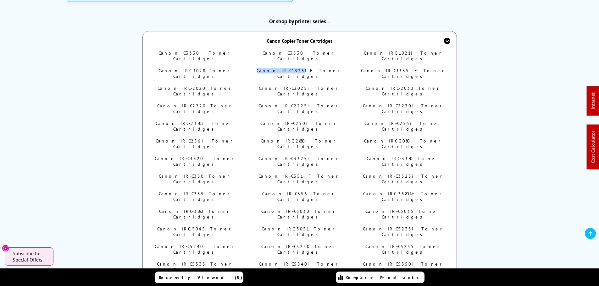
click at [296, 68] on li "Canon IR-C1325iF Toner Cartridges" at bounding box center [299, 73] width 89 height 11
copy link "Canon IR-C1325"
drag, startPoint x: 385, startPoint y: 62, endPoint x: 402, endPoint y: 61, distance: 16.4
click at [402, 68] on li "Canon IR-C1335iF Toner Cartridges" at bounding box center [403, 73] width 89 height 11
copy link "Canon IR-C1335i"
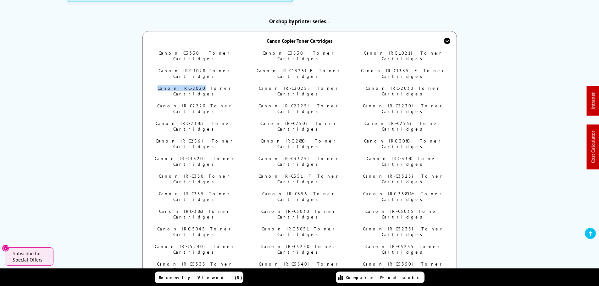
drag, startPoint x: 173, startPoint y: 73, endPoint x: 194, endPoint y: 74, distance: 21.4
click at [194, 85] on li "Canon IRC-2020 Toner Cartridges" at bounding box center [195, 90] width 89 height 11
copy link "Canon IRC-2020"
drag, startPoint x: 160, startPoint y: 85, endPoint x: 194, endPoint y: 84, distance: 34.3
click at [194, 103] on li "Canon IR-C2220 Toner Cartridges" at bounding box center [195, 108] width 89 height 11
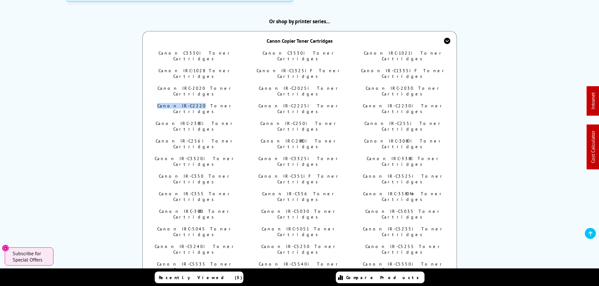
copy link "Canon IR-C2220"
drag, startPoint x: 157, startPoint y: 95, endPoint x: 194, endPoint y: 95, distance: 37.1
click at [194, 121] on li "Canon IRC-2380i Toner Cartridges" at bounding box center [195, 126] width 89 height 11
copy link "Canon IRC-2380"
drag, startPoint x: 162, startPoint y: 108, endPoint x: 193, endPoint y: 108, distance: 30.5
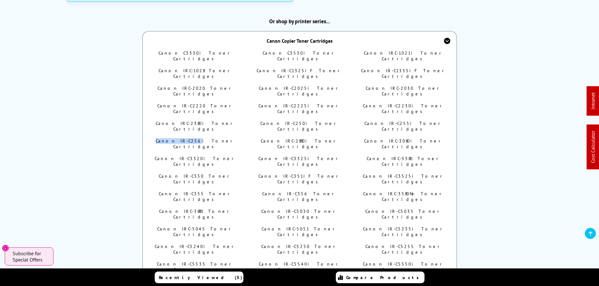
click at [193, 138] on li "Canon IR-C256i Toner Cartridges" at bounding box center [195, 143] width 89 height 11
copy link "Canon IR-C256"
drag, startPoint x: 159, startPoint y: 121, endPoint x: 193, endPoint y: 120, distance: 33.6
click at [194, 156] on li "Canon IR-C3320i Toner Cartridges" at bounding box center [195, 161] width 89 height 11
copy link "Canon IR-C3320"
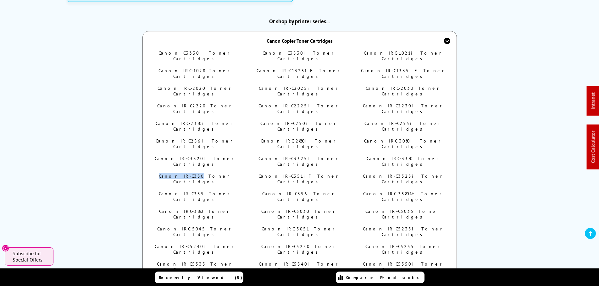
drag, startPoint x: 176, startPoint y: 131, endPoint x: 193, endPoint y: 133, distance: 17.0
click at [193, 173] on li "Canon IR-C350 Toner Cartridges" at bounding box center [195, 178] width 89 height 11
copy link "Canon IR-C350"
drag, startPoint x: 165, startPoint y: 145, endPoint x: 194, endPoint y: 144, distance: 28.3
click at [194, 191] on li "Canon IR-C355 Toner Cartridges" at bounding box center [195, 196] width 89 height 11
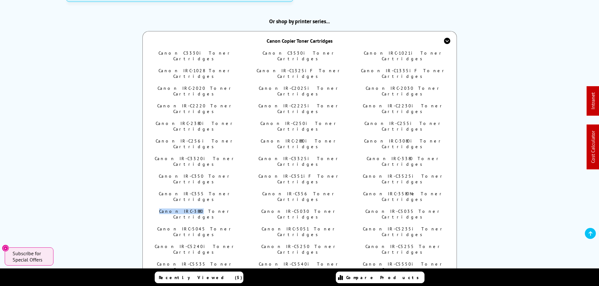
drag, startPoint x: 161, startPoint y: 157, endPoint x: 194, endPoint y: 159, distance: 33.7
click at [194, 209] on li "Canon IRC-3880 Toner Cartridges" at bounding box center [195, 214] width 89 height 11
drag, startPoint x: 174, startPoint y: 170, endPoint x: 194, endPoint y: 169, distance: 19.5
click at [194, 226] on li "Canon IRC-5045 Toner Cartridges" at bounding box center [195, 231] width 89 height 11
drag, startPoint x: 170, startPoint y: 182, endPoint x: 194, endPoint y: 179, distance: 23.4
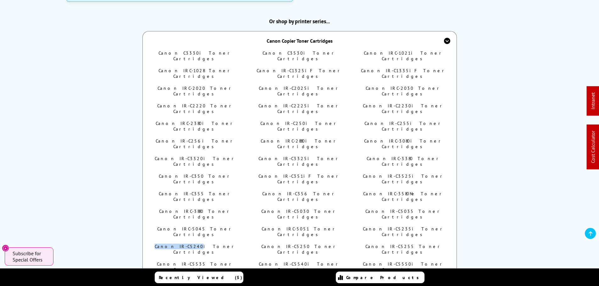
click at [194, 244] on li "Canon IR-C5240i Toner Cartridges" at bounding box center [195, 249] width 89 height 11
drag, startPoint x: 161, startPoint y: 192, endPoint x: 191, endPoint y: 186, distance: 30.6
click at [194, 261] on li "Canon IR-C5535 Toner Cartridges" at bounding box center [195, 266] width 89 height 11
drag, startPoint x: 160, startPoint y: 206, endPoint x: 195, endPoint y: 206, distance: 34.9
click at [195, 279] on li "Canon IR-C5560i Toner Cartridges" at bounding box center [195, 284] width 89 height 11
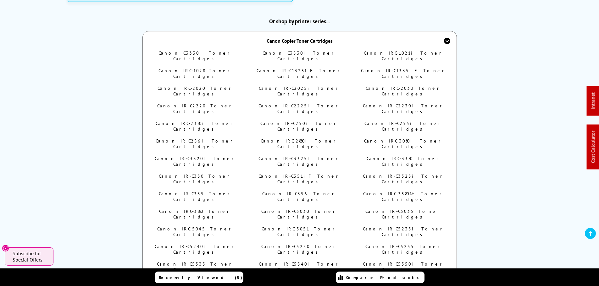
drag, startPoint x: 161, startPoint y: 217, endPoint x: 193, endPoint y: 215, distance: 32.7
drag, startPoint x: 161, startPoint y: 228, endPoint x: 193, endPoint y: 229, distance: 32.7
drag, startPoint x: 268, startPoint y: 61, endPoint x: 296, endPoint y: 62, distance: 28.3
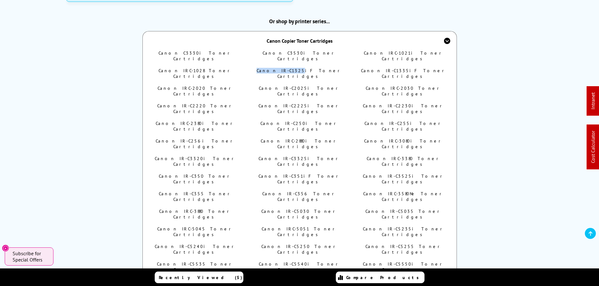
click at [296, 68] on li "Canon IR-C1325iF Toner Cartridges" at bounding box center [299, 73] width 89 height 11
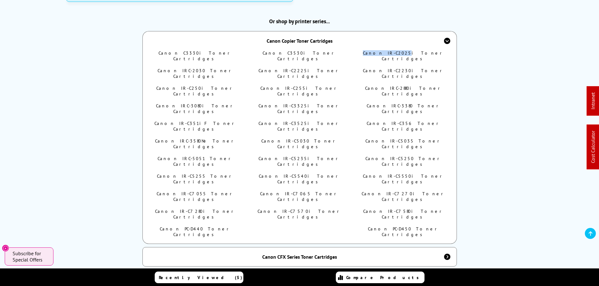
drag, startPoint x: 370, startPoint y: 50, endPoint x: 401, endPoint y: 52, distance: 31.8
click at [401, 52] on li "Canon IR-C2025i Toner Cartridges" at bounding box center [403, 55] width 89 height 11
drag, startPoint x: 162, startPoint y: 61, endPoint x: 193, endPoint y: 62, distance: 31.4
click at [193, 68] on li "Canon IRC-2030 Toner Cartridges" at bounding box center [195, 73] width 89 height 11
copy link "Canon IRC-2030"
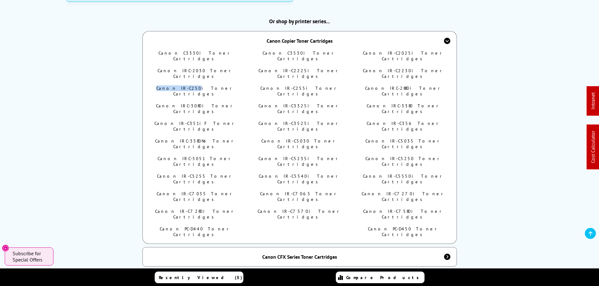
drag, startPoint x: 160, startPoint y: 70, endPoint x: 193, endPoint y: 73, distance: 32.5
click at [193, 73] on ul "Canon C3330i Toner Cartridges Canon C3530i Toner Cartridges Canon IR-C2025i Ton…" at bounding box center [299, 147] width 297 height 194
copy link "Canon IR-C250"
drag, startPoint x: 160, startPoint y: 84, endPoint x: 195, endPoint y: 83, distance: 34.9
click at [195, 103] on li "Canon IRC-3080i Toner Cartridges" at bounding box center [195, 108] width 89 height 11
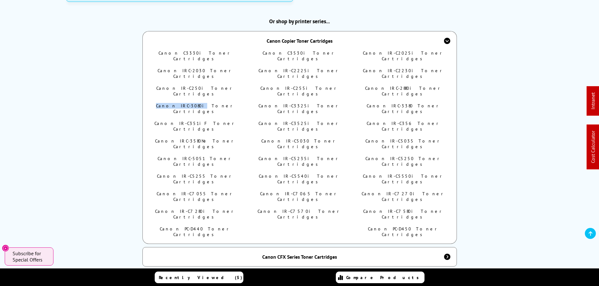
copy link "Canon IRC-3080i"
drag, startPoint x: 177, startPoint y: 97, endPoint x: 194, endPoint y: 96, distance: 16.4
click at [194, 121] on li "Canon IR-C351iF Toner Cartridges" at bounding box center [195, 126] width 89 height 11
copy link "Canon IR-C351i"
click at [157, 121] on li "Canon IR-C351iF Toner Cartridges" at bounding box center [195, 126] width 89 height 11
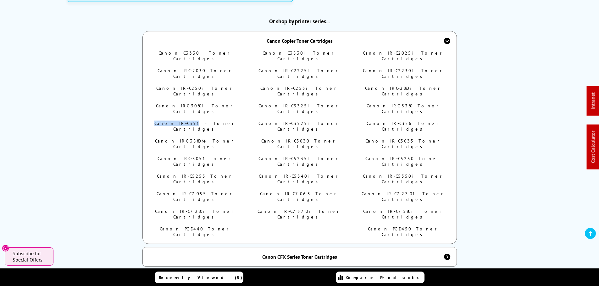
drag, startPoint x: 154, startPoint y: 97, endPoint x: 192, endPoint y: 96, distance: 37.7
click at [192, 121] on li "Canon IR-C351iF Toner Cartridges" at bounding box center [195, 126] width 89 height 11
copy link "Canon IR-C351"
drag, startPoint x: 166, startPoint y: 110, endPoint x: 194, endPoint y: 110, distance: 28.6
click at [194, 138] on li "Canon IRC-3580Ne Toner Cartridges" at bounding box center [195, 143] width 89 height 11
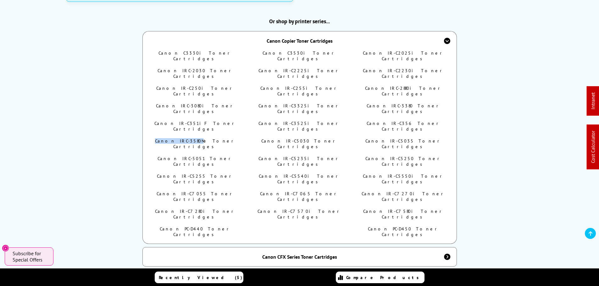
copy link "Canon IRC-3580N"
drag, startPoint x: 163, startPoint y: 121, endPoint x: 194, endPoint y: 132, distance: 32.6
click at [194, 156] on li "Canon IRC-5051 Toner Cartridges" at bounding box center [195, 161] width 89 height 11
copy link "Canon IRC-5051"
drag, startPoint x: 160, startPoint y: 132, endPoint x: 193, endPoint y: 132, distance: 33.3
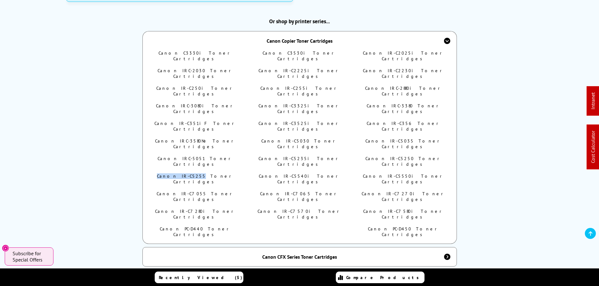
click at [194, 173] on li "Canon IR-C5255 Toner Cartridges" at bounding box center [195, 178] width 89 height 11
copy link "Canon IR-C5255"
drag, startPoint x: 176, startPoint y: 145, endPoint x: 194, endPoint y: 143, distance: 17.7
click at [194, 191] on li "Canon IR-C7055 Toner Cartridges" at bounding box center [195, 196] width 89 height 11
copy link "Canon IR-C7055"
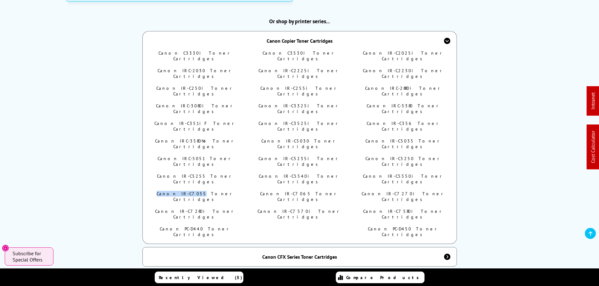
copy link "Canon IR-C7055"
drag, startPoint x: 159, startPoint y: 156, endPoint x: 191, endPoint y: 153, distance: 32.8
click at [195, 209] on li "Canon IR-C7280i Toner Cartridges" at bounding box center [195, 214] width 89 height 11
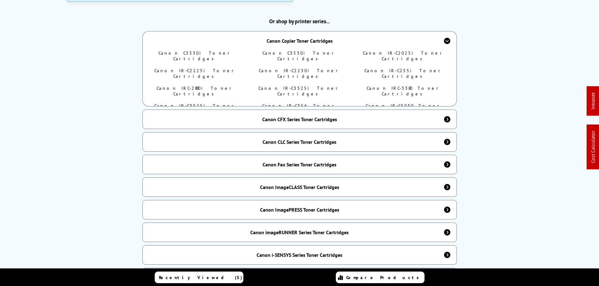
scroll to position [297, 0]
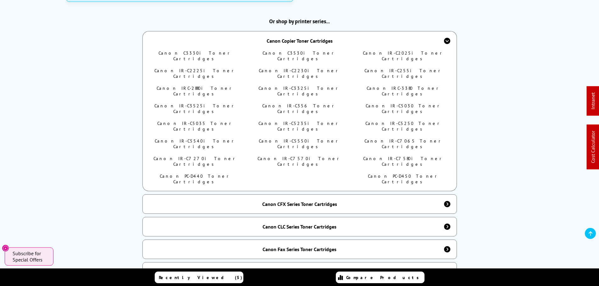
click at [524, 68] on div "Or shop by printer series... Canon Copier Toner Cartridges Canon C3330i Toner C…" at bounding box center [299, 263] width 467 height 491
